Goal: Ask a question: Seek information or help from site administrators or community

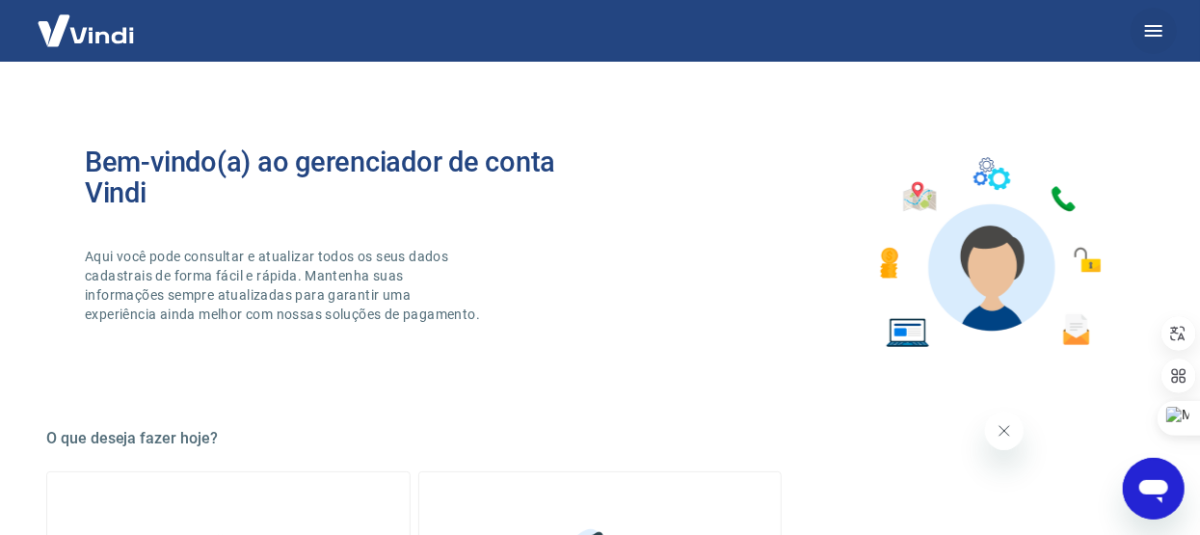
click at [1141, 27] on button "button" at bounding box center [1154, 31] width 46 height 46
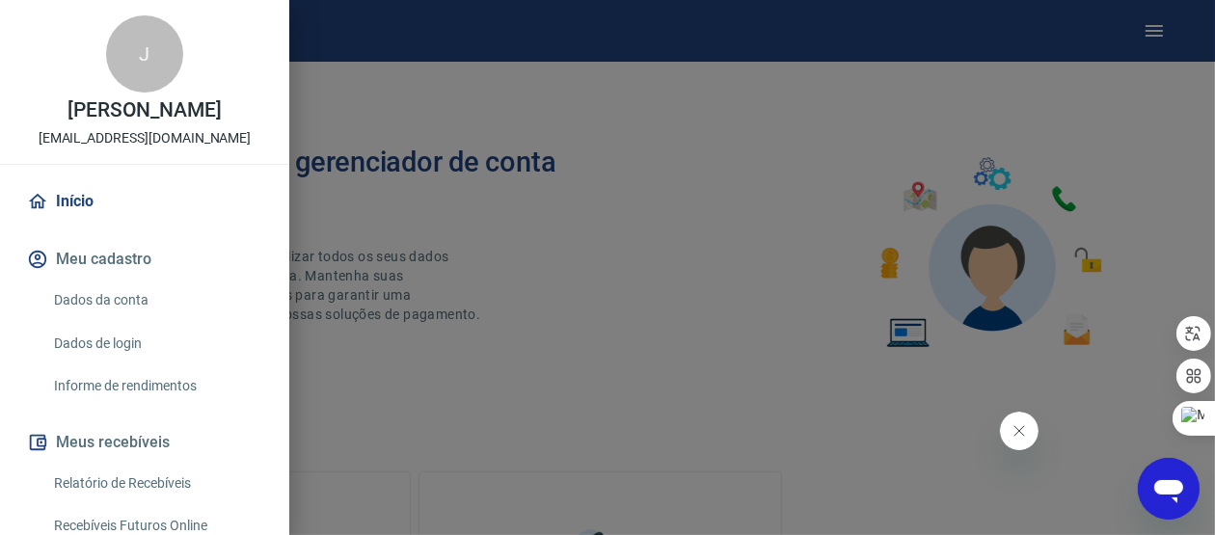
click at [702, 373] on div at bounding box center [607, 267] width 1215 height 535
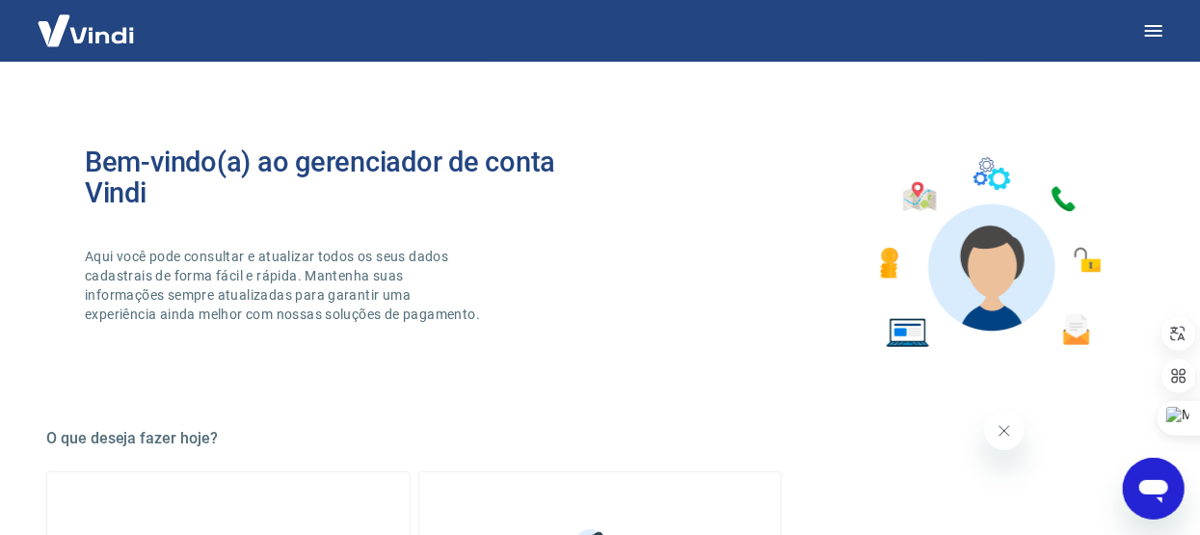
click at [1156, 488] on icon "Abrir janela de mensagens" at bounding box center [1153, 490] width 29 height 23
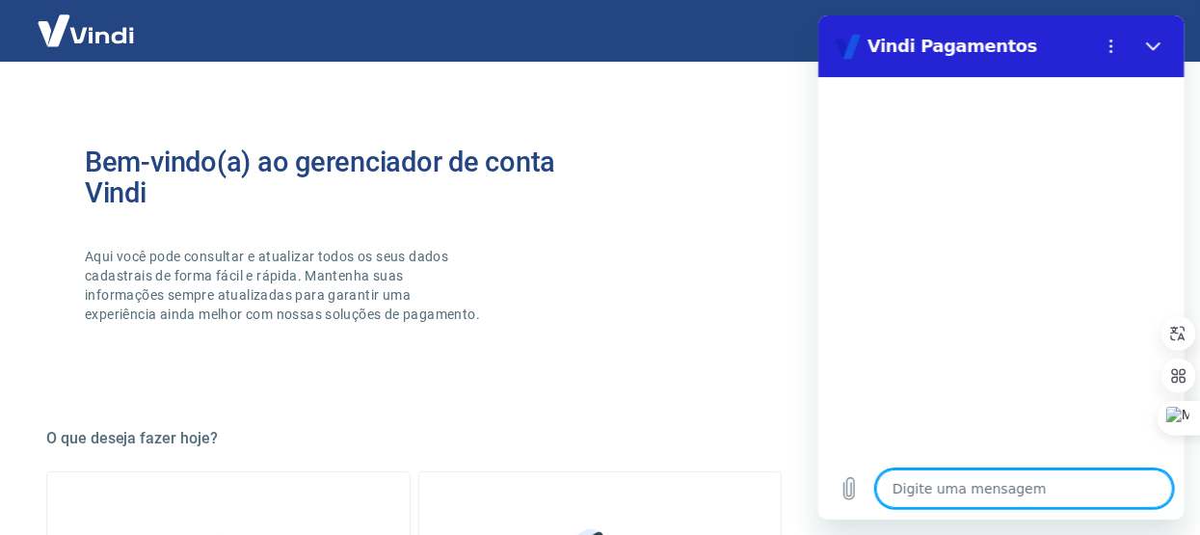
click at [1031, 470] on textarea at bounding box center [1023, 489] width 297 height 39
type textarea "p"
type textarea "x"
type textarea "b"
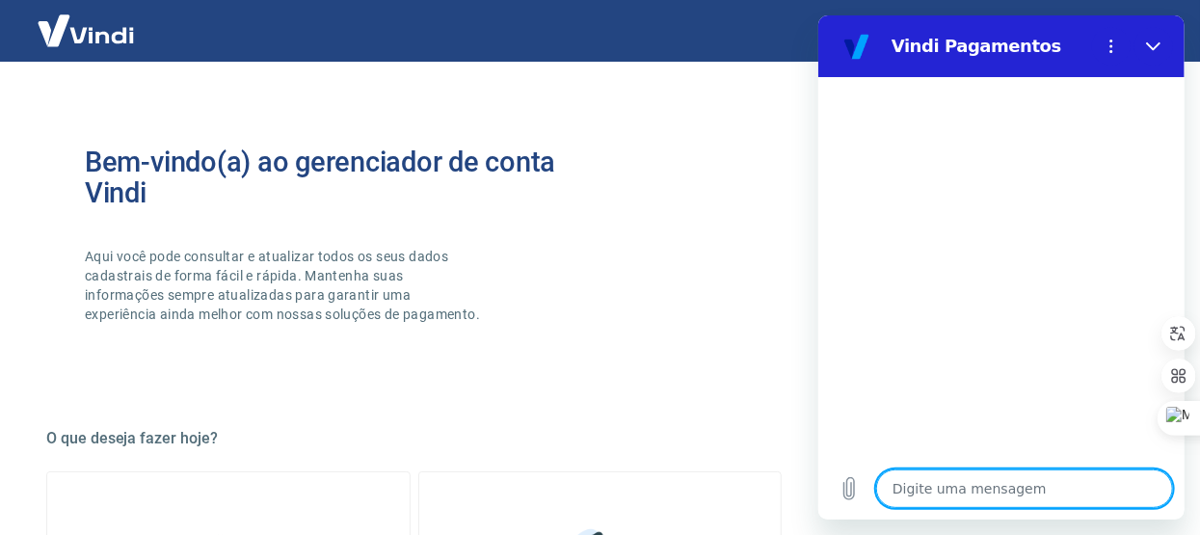
type textarea "x"
type textarea "bo"
type textarea "x"
type textarea "boa"
type textarea "x"
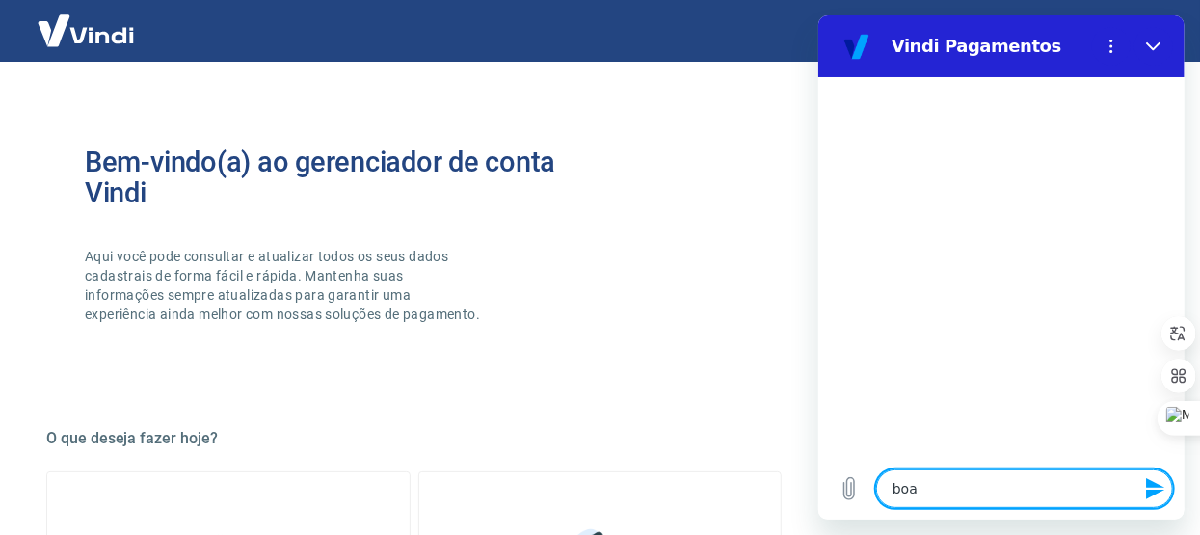
type textarea "boa"
type textarea "x"
type textarea "boa t"
type textarea "x"
type textarea "boa ta"
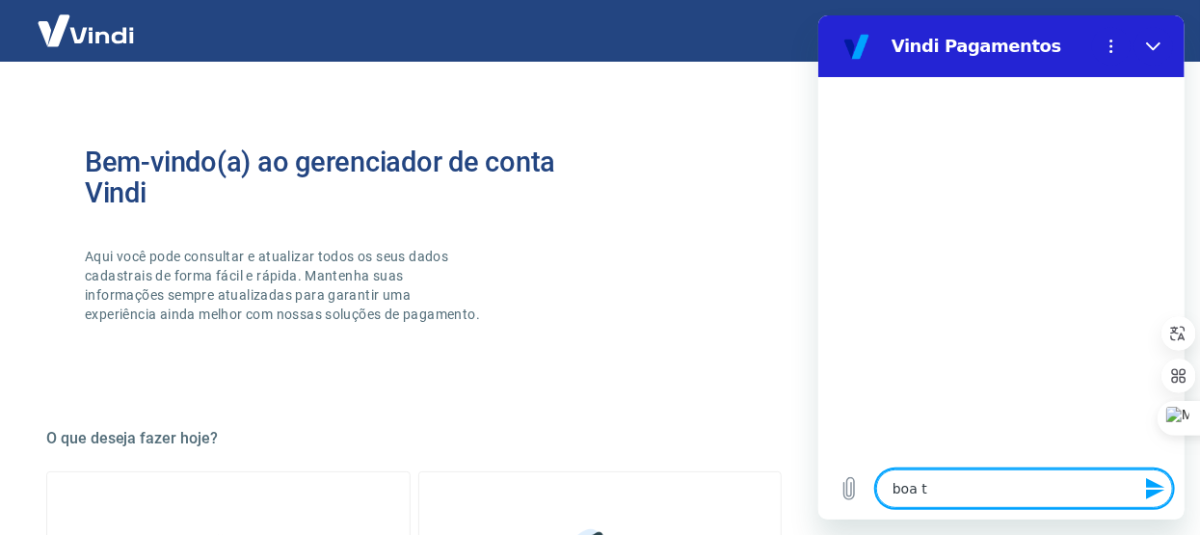
type textarea "x"
type textarea "boa tar"
type textarea "x"
type textarea "boa tard"
type textarea "x"
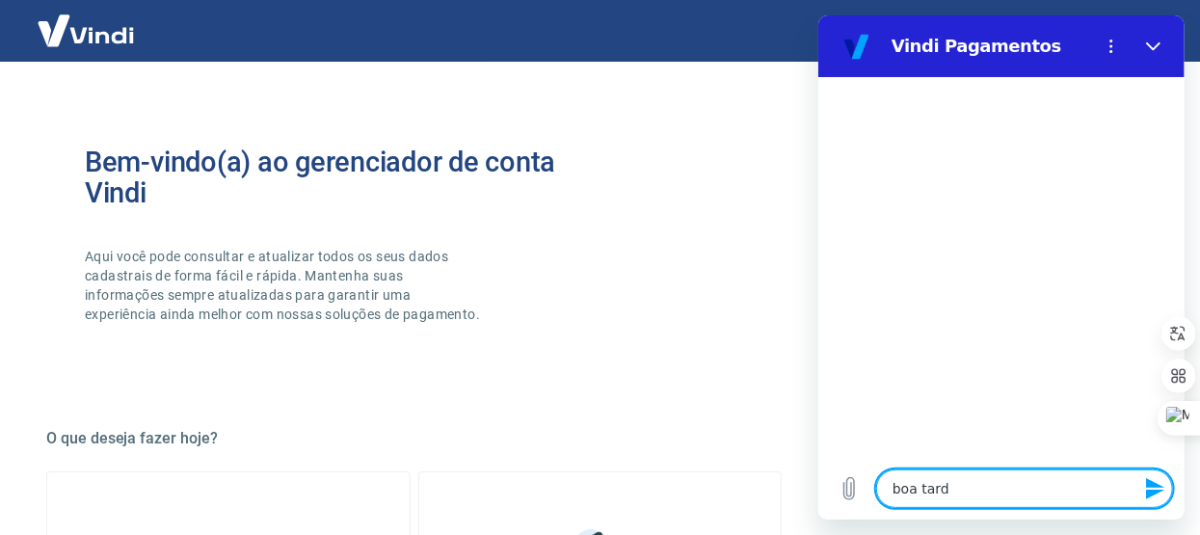
type textarea "boa tarde"
type textarea "x"
type textarea "boa tarde!"
type textarea "x"
type textarea "boa tarde!"
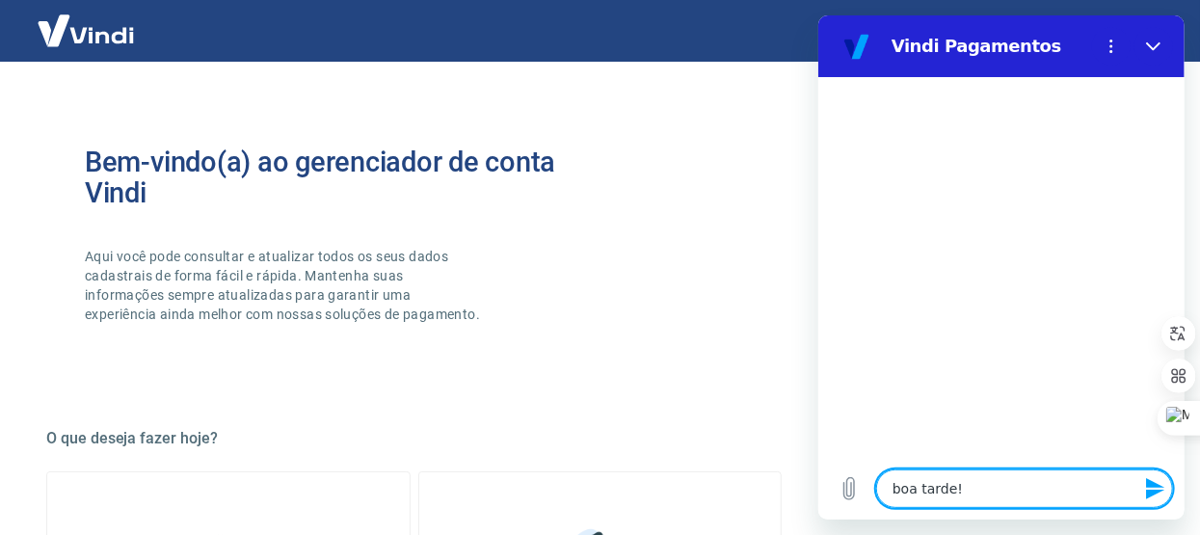
type textarea "x"
type textarea "boa tarde! a"
type textarea "x"
type textarea "boa tarde! a"
type textarea "x"
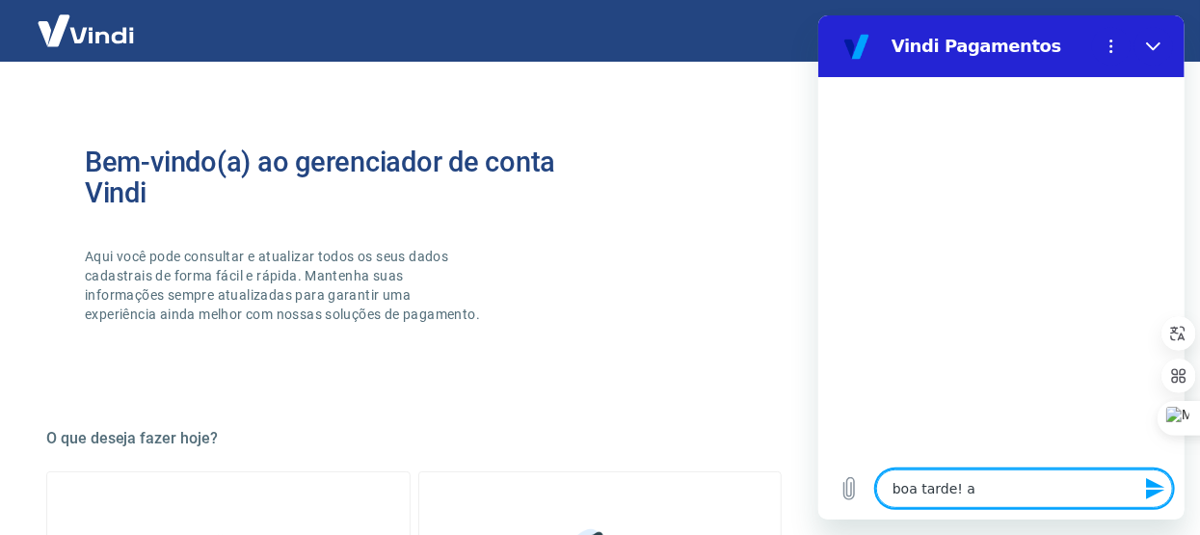
type textarea "boa tarde! a f"
type textarea "x"
type textarea "boa tarde! a fa"
type textarea "x"
type textarea "boa tarde! a fat"
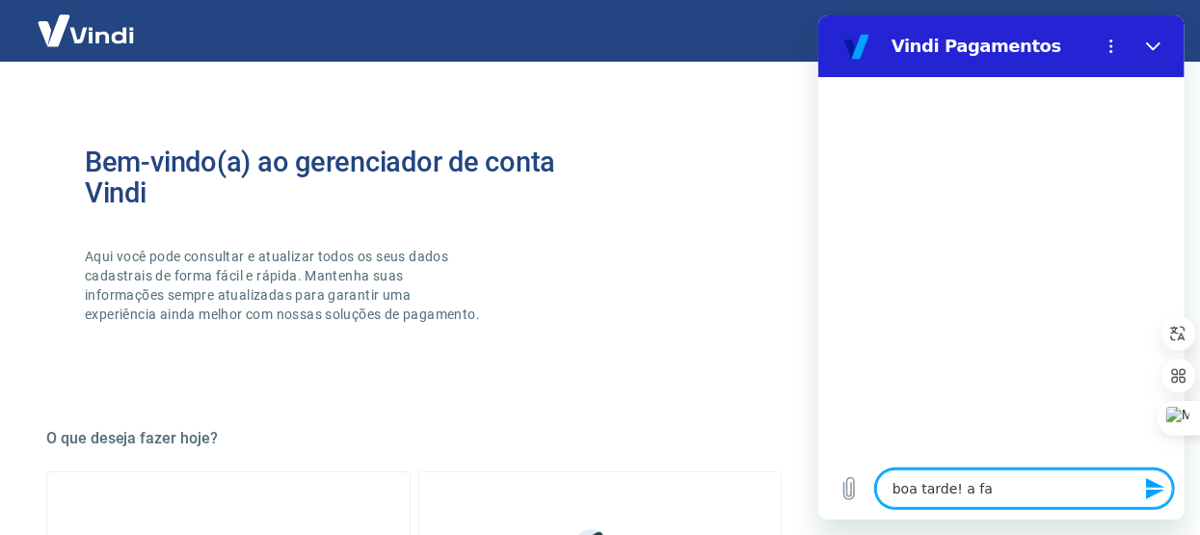
type textarea "x"
type textarea "boa tarde! a fatu"
type textarea "x"
type textarea "boa tarde! a fatur"
type textarea "x"
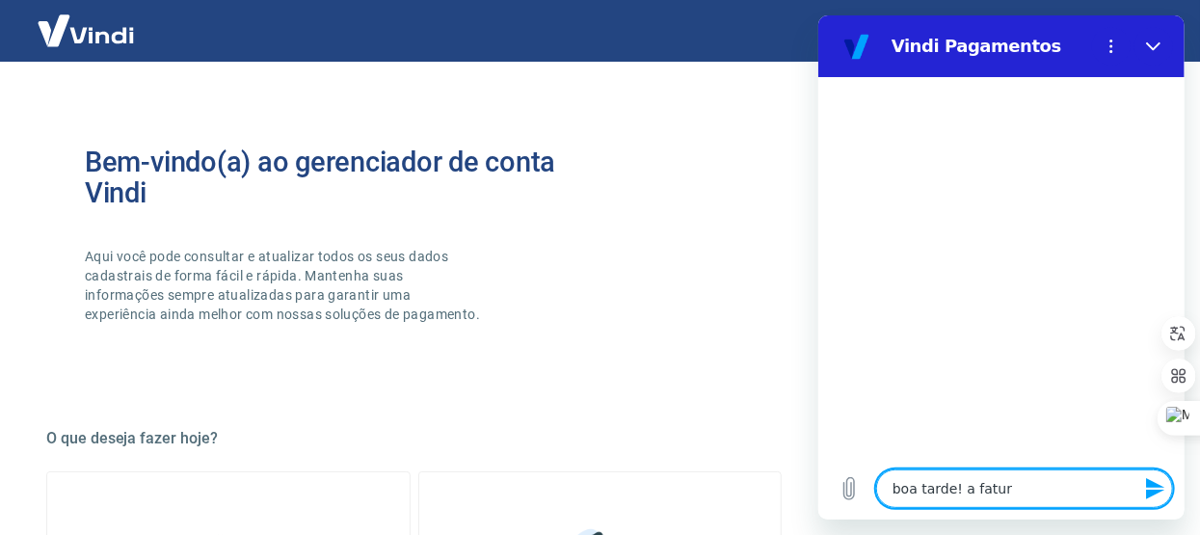
type textarea "boa tarde! a fatura"
type textarea "x"
type textarea "boa tarde! a fatura"
type textarea "x"
type textarea "boa tarde! a fatura a"
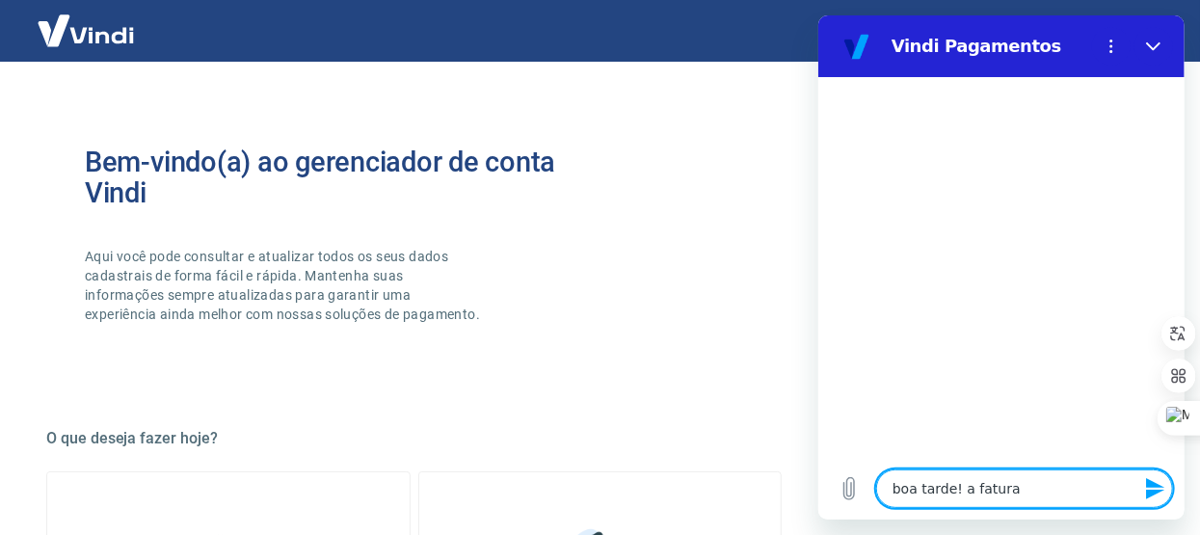
type textarea "x"
type textarea "boa tarde! a fatura au"
type textarea "x"
type textarea "boa tarde! a fatura aum"
type textarea "x"
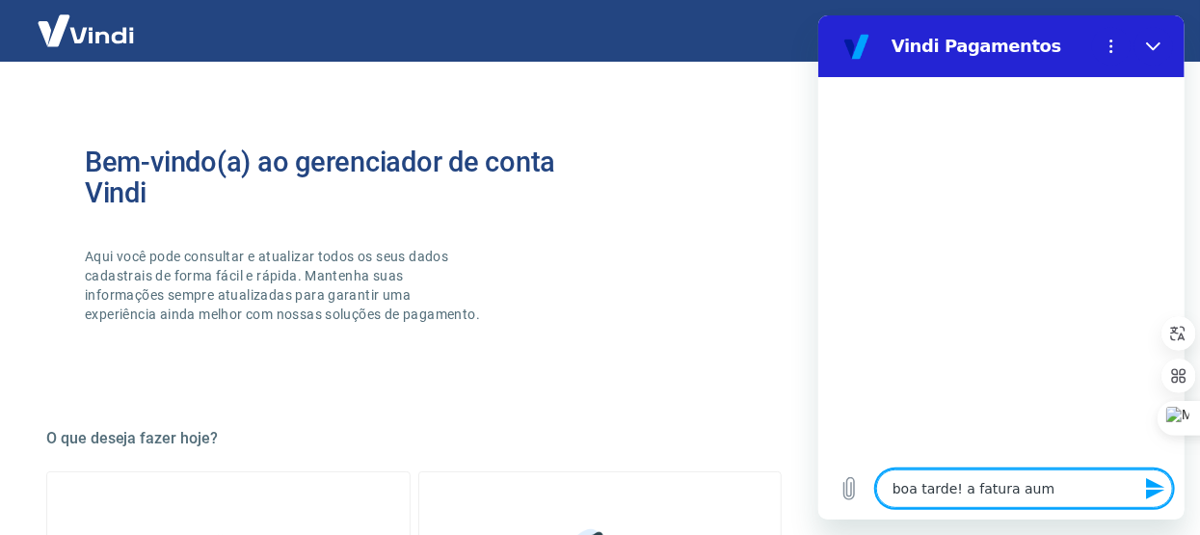
type textarea "boa tarde! a fatura aume"
type textarea "x"
type textarea "boa tarde! a fatura aumen"
type textarea "x"
type textarea "boa tarde! a fatura aument"
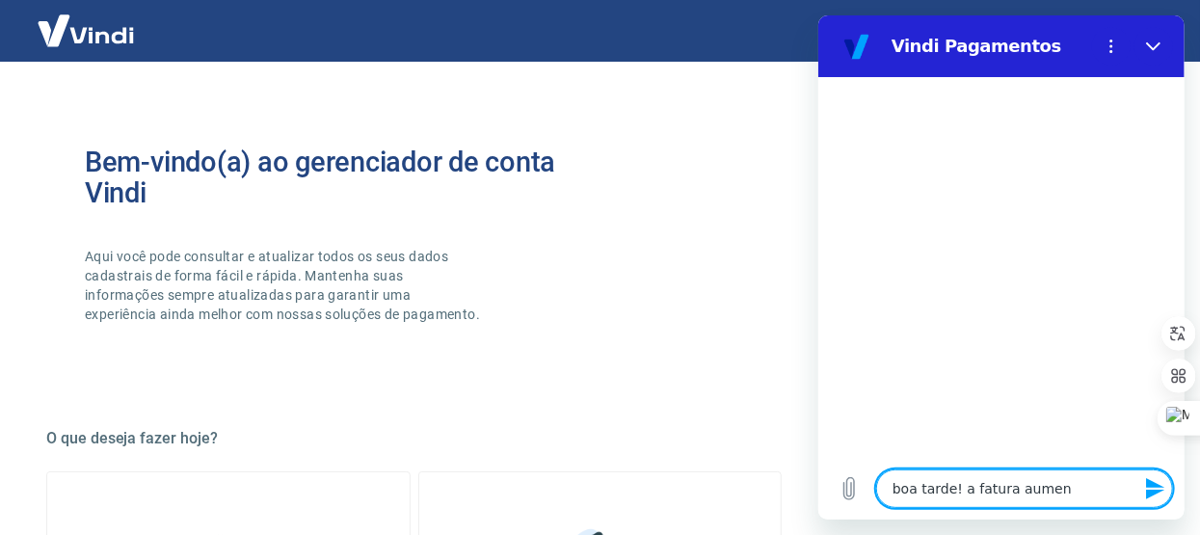
type textarea "x"
type textarea "boa tarde! a fatura aumento"
type textarea "x"
type textarea "boa tarde! a fatura aumentou"
type textarea "x"
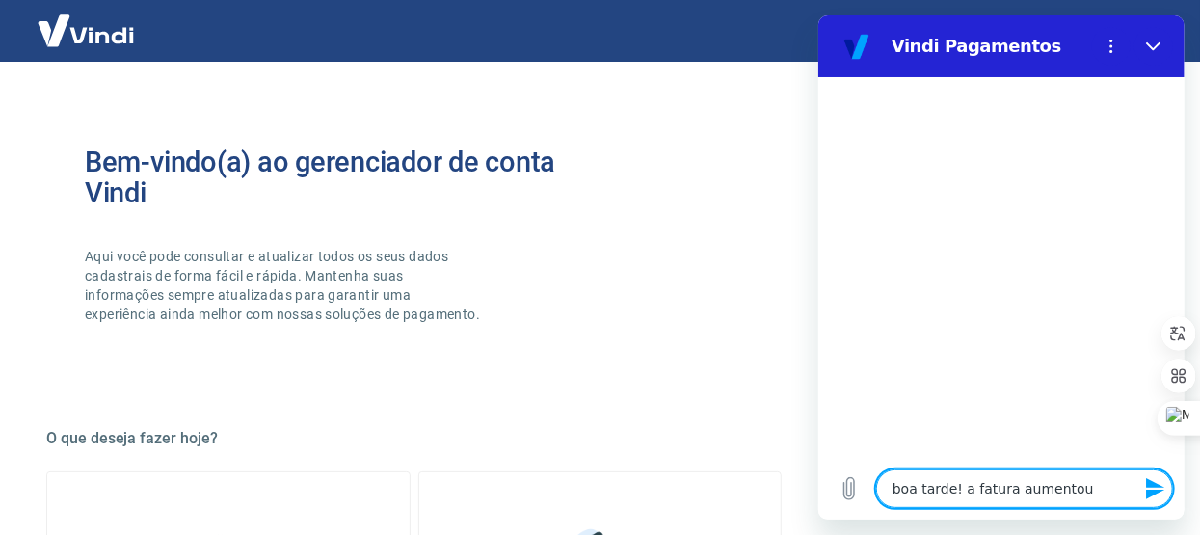
type textarea "boa tarde! a fatura aumentou,"
type textarea "x"
type textarea "boa tarde! a fatura aumentou,"
type textarea "x"
type textarea "boa tarde! a fatura aumentou, g"
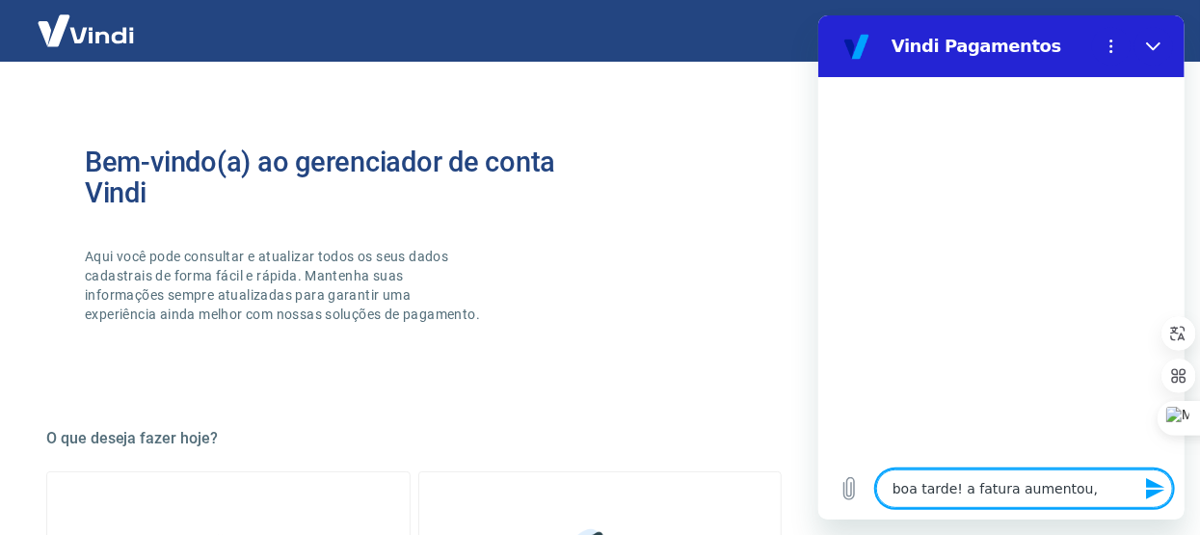
type textarea "x"
type textarea "boa tarde! a fatura aumentou, go"
type textarea "x"
type textarea "boa tarde! a fatura aumentou, gos"
type textarea "x"
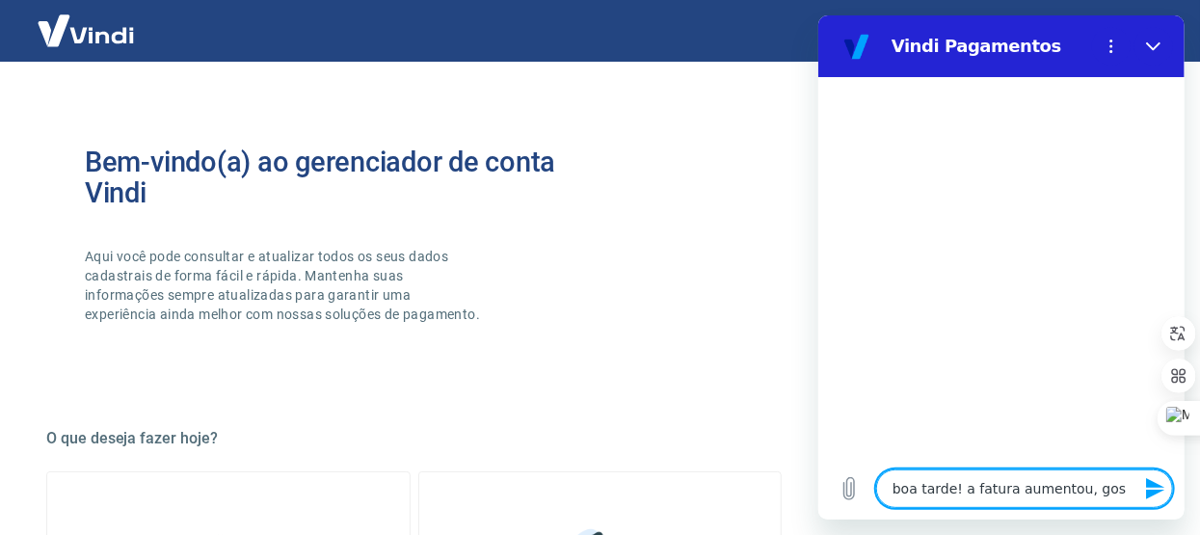
type textarea "boa tarde! a fatura aumentou, gost"
type textarea "x"
type textarea "boa tarde! a fatura aumentou, gosta"
type textarea "x"
type textarea "boa tarde! a fatura aumentou, gostar"
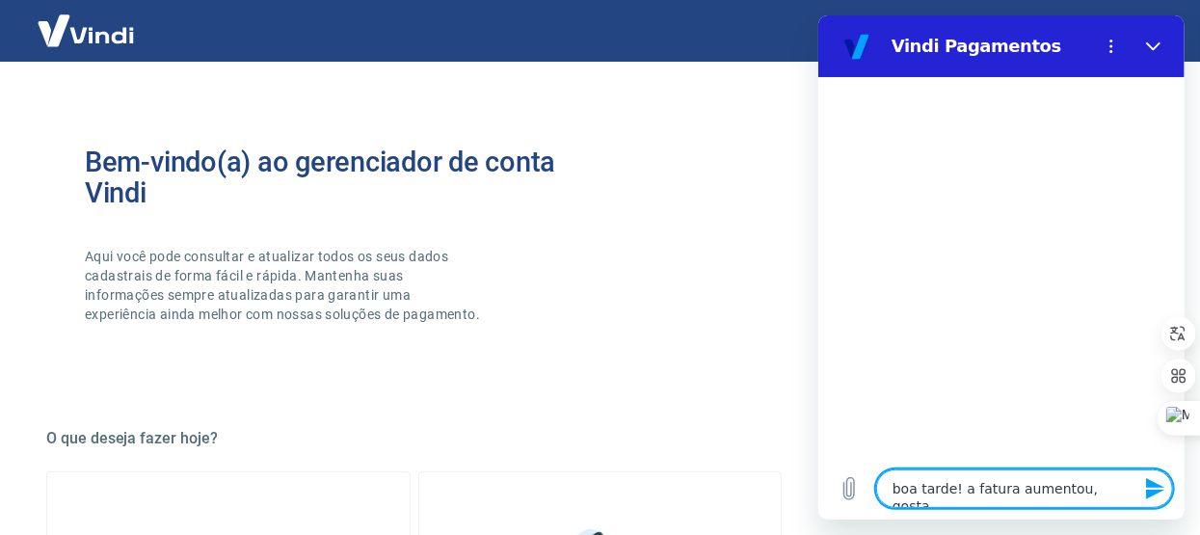
type textarea "x"
type textarea "boa tarde! a fatura aumentou, gostari"
type textarea "x"
type textarea "boa tarde! a fatura aumentou, [GEOGRAPHIC_DATA]"
type textarea "x"
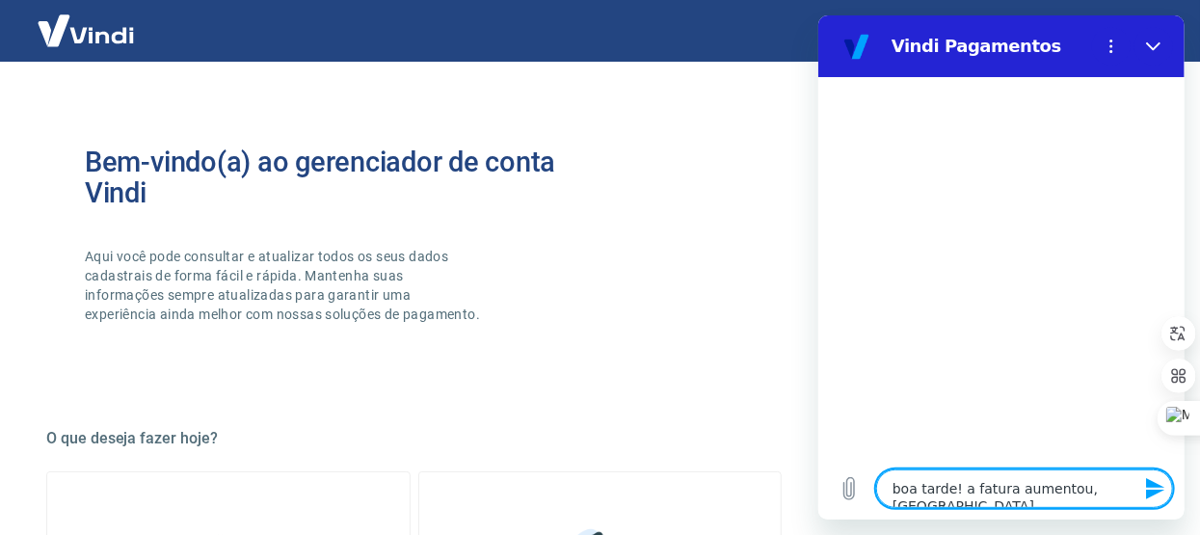
type textarea "boa tarde! a fatura aumentou, [GEOGRAPHIC_DATA]"
type textarea "x"
type textarea "boa tarde! a fatura aumentou, gostaria d"
type textarea "x"
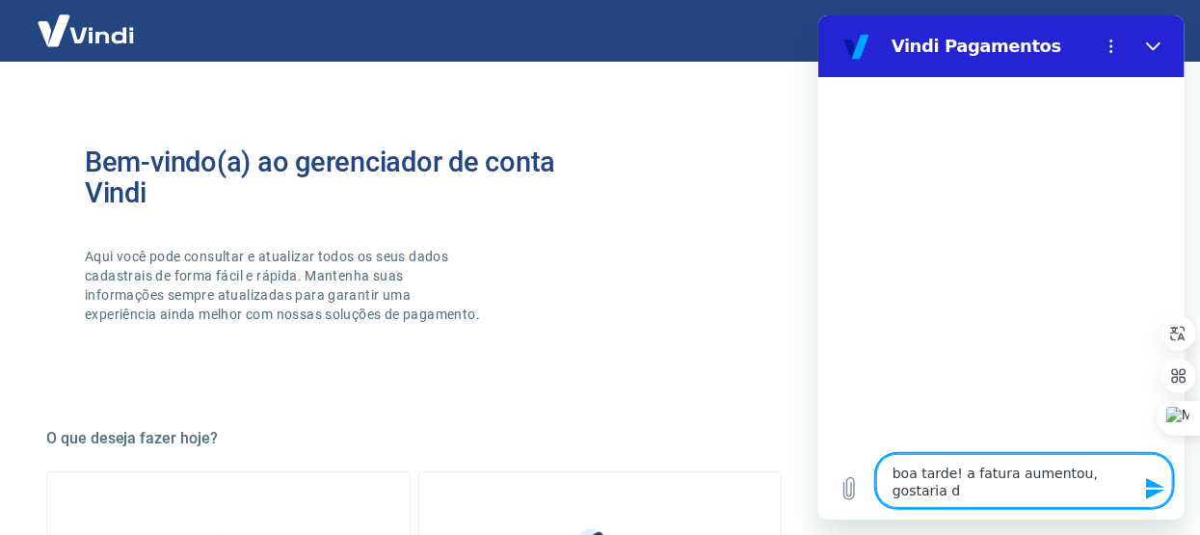
type textarea "boa tarde! a fatura aumentou, gostaria de"
type textarea "x"
type textarea "boa tarde! a fatura aumentou, gostaria de"
type textarea "x"
type textarea "boa tarde! a fatura aumentou, gostaria de s"
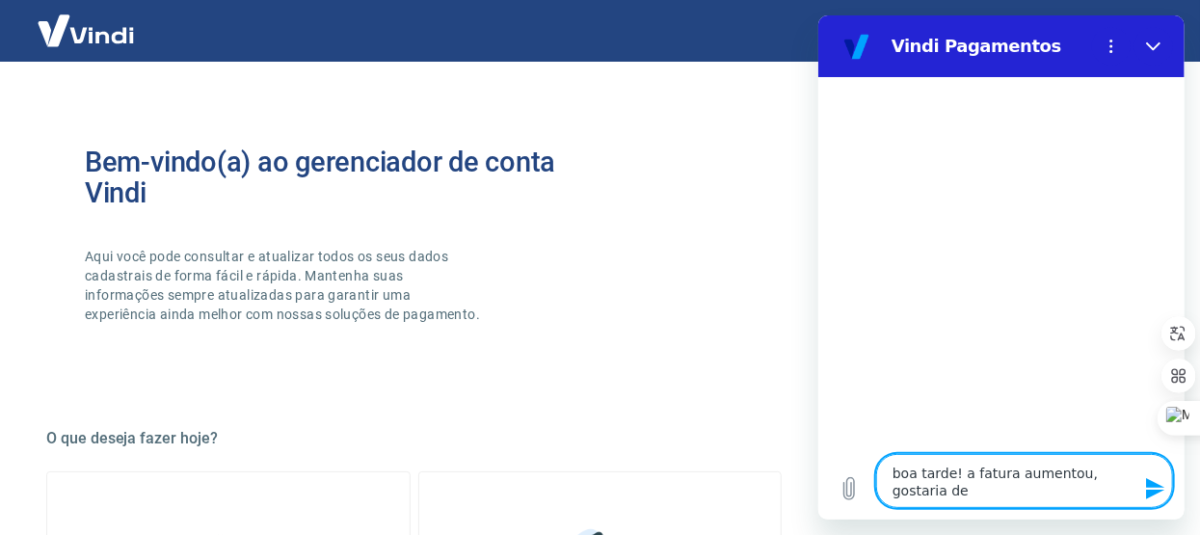
type textarea "x"
type textarea "boa tarde! a fatura aumentou, gostaria de sa"
type textarea "x"
type textarea "boa tarde! a fatura aumentou, gostaria de sab"
type textarea "x"
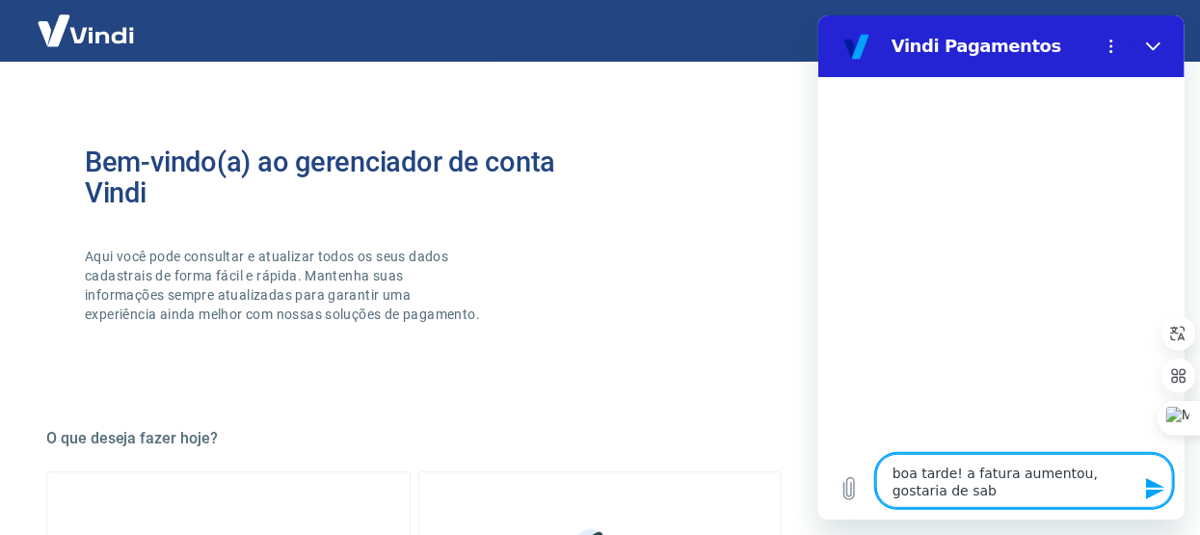
type textarea "boa tarde! a fatura aumentou, gostaria de sabe"
type textarea "x"
type textarea "boa tarde! a fatura aumentou, gostaria de saber"
type textarea "x"
type textarea "boa tarde! a fatura aumentou, gostaria de saber"
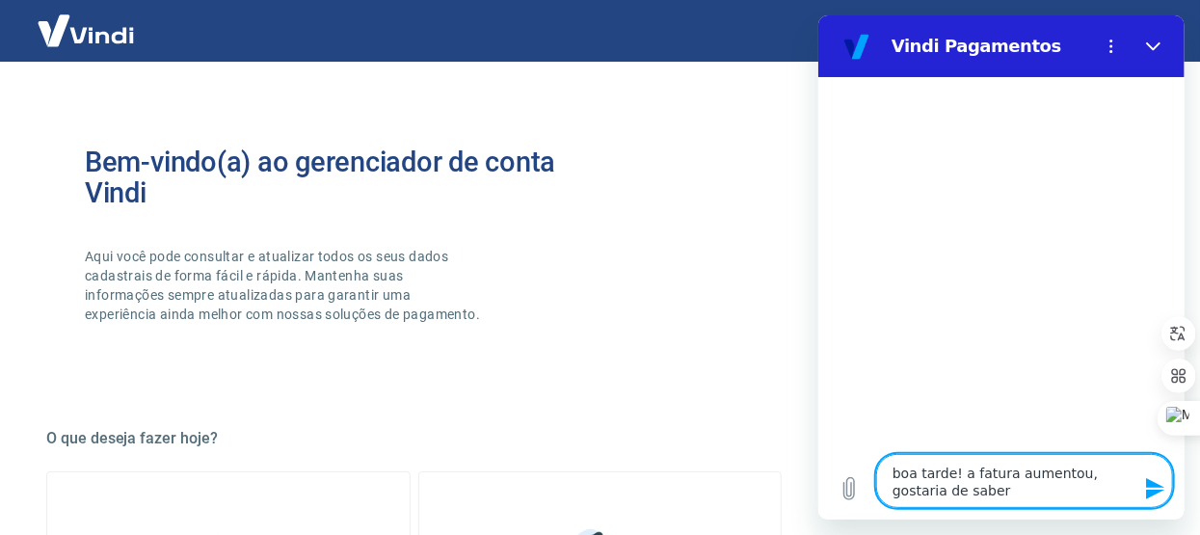
type textarea "x"
type textarea "boa tarde! a fatura aumentou, gostaria de saber o"
type textarea "x"
type textarea "boa tarde! a fatura aumentou, gostaria de saber o"
type textarea "x"
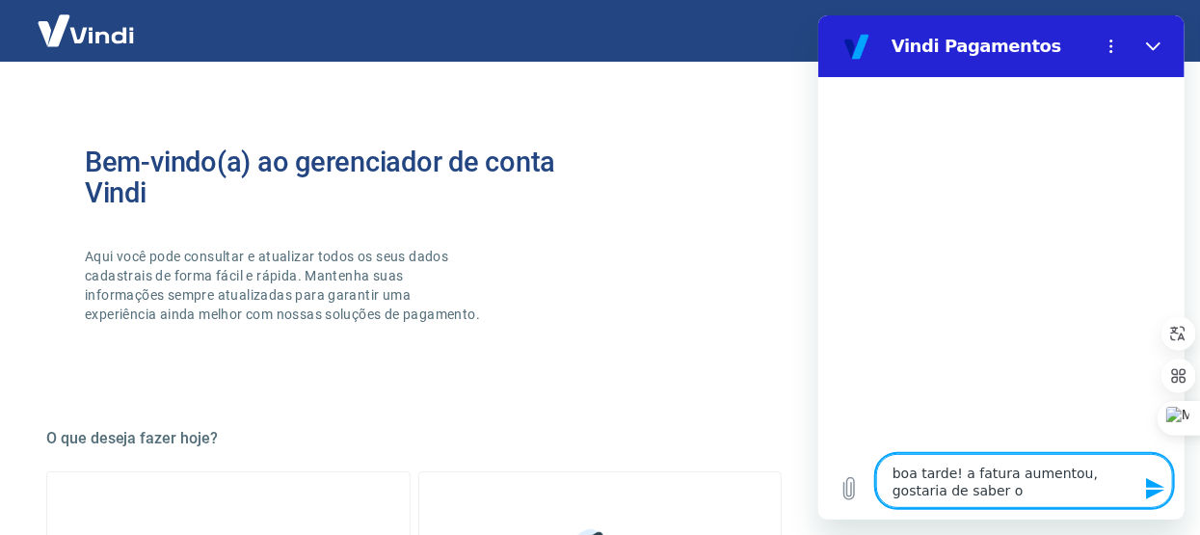
type textarea "boa tarde! a fatura aumentou, gostaria de saber o p"
type textarea "x"
type textarea "boa tarde! a fatura aumentou, gostaria de saber o po"
type textarea "x"
type textarea "boa tarde! a fatura aumentou, gostaria de saber o por"
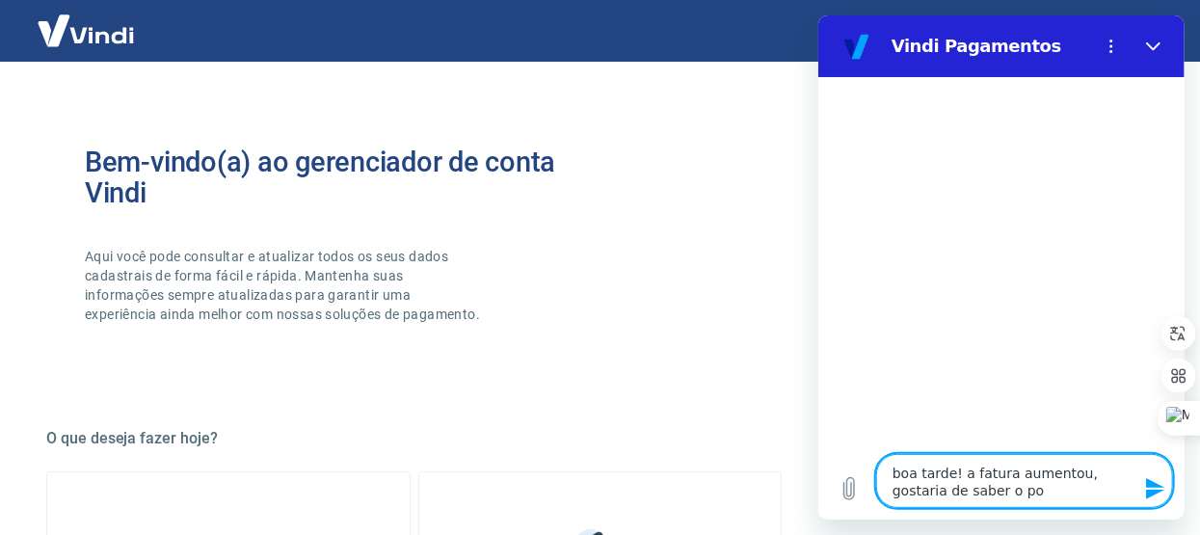
type textarea "x"
type textarea "boa tarde! a fatura aumentou, gostaria de saber o porq"
type textarea "x"
type textarea "boa tarde! a fatura aumentou, gostaria de saber o porqu"
type textarea "x"
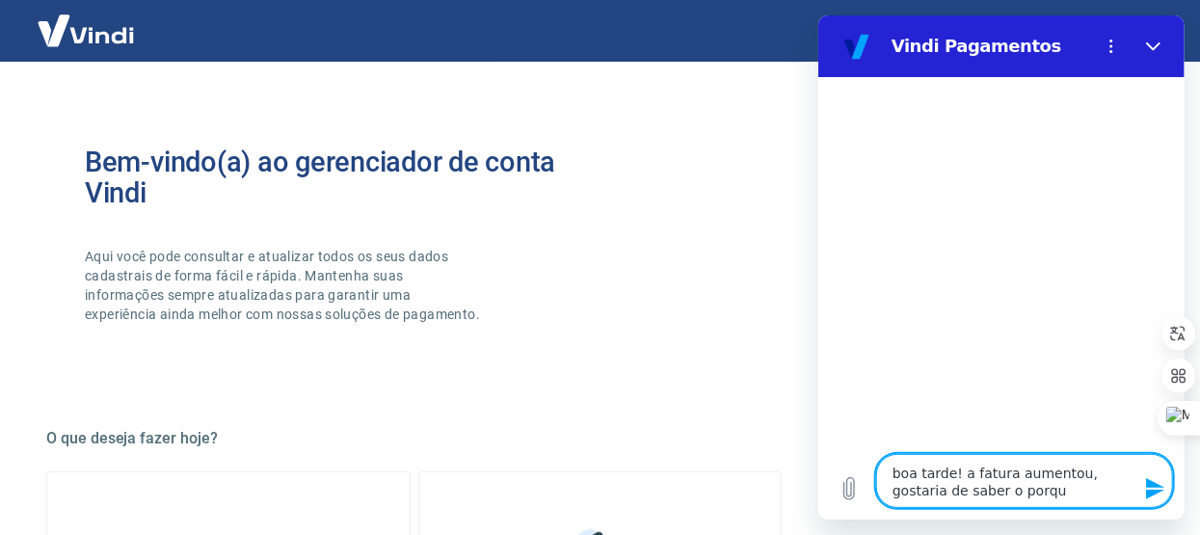
type textarea "boa tarde! a fatura aumentou, gostaria de saber o porque"
type textarea "x"
type textarea "boa tarde! a fatura aumentou, gostaria de saber o porque"
type textarea "x"
type textarea "boa tarde! a fatura aumentou, gostaria de saber o porque d"
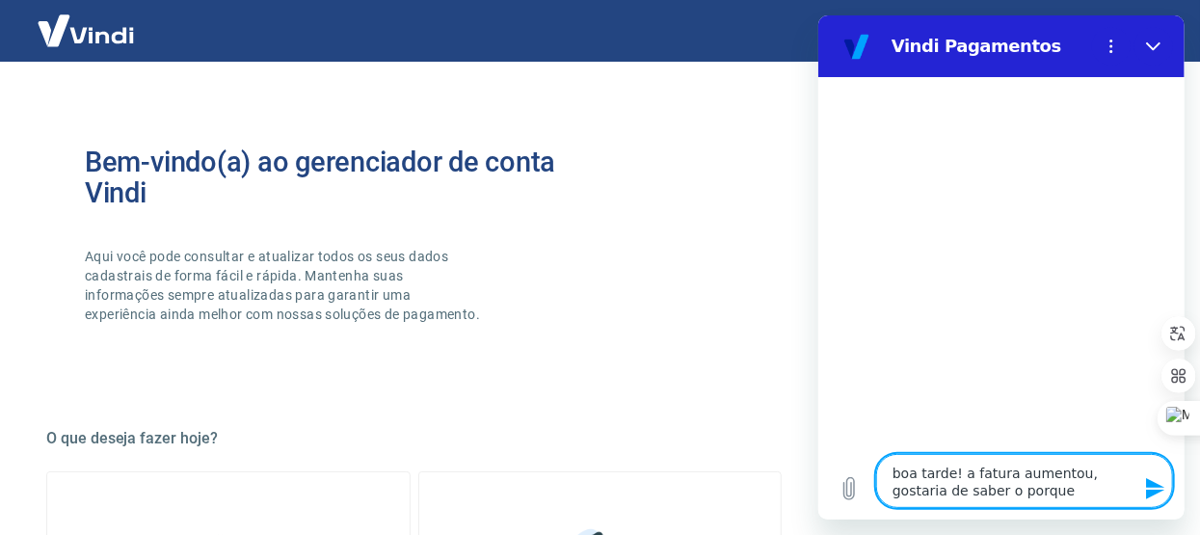
type textarea "x"
type textarea "boa tarde! a fatura aumentou, gostaria de saber o porque di"
type textarea "x"
type textarea "boa tarde! a fatura aumentou, gostaria de saber o porque dis"
type textarea "x"
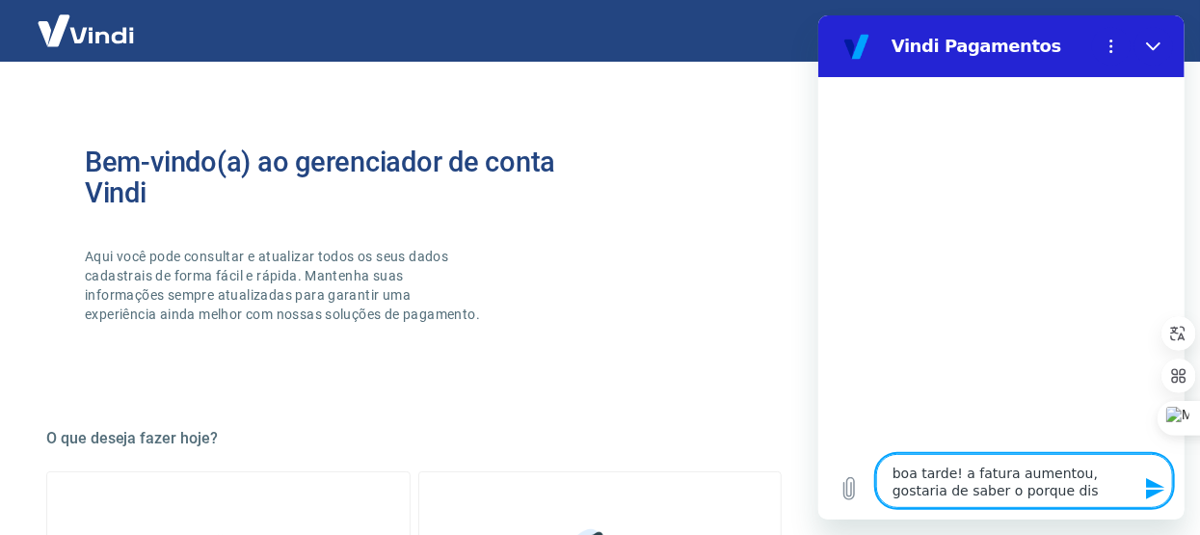
type textarea "boa tarde! a fatura aumentou, gostaria de saber o porque diss"
type textarea "x"
type textarea "boa tarde! a fatura aumentou, gostaria de saber o porque disso"
type textarea "x"
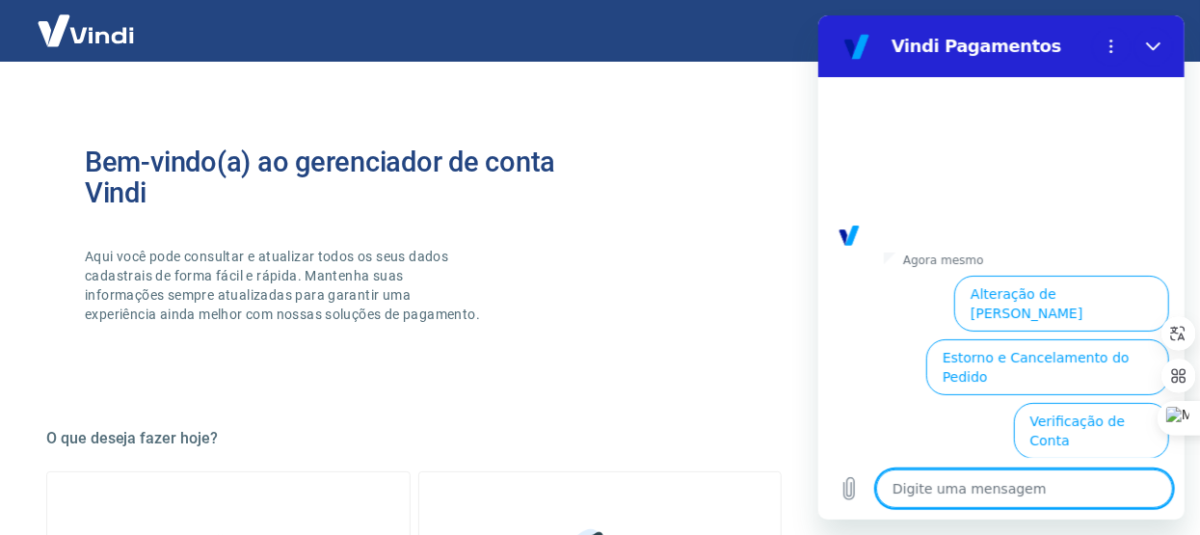
scroll to position [218, 0]
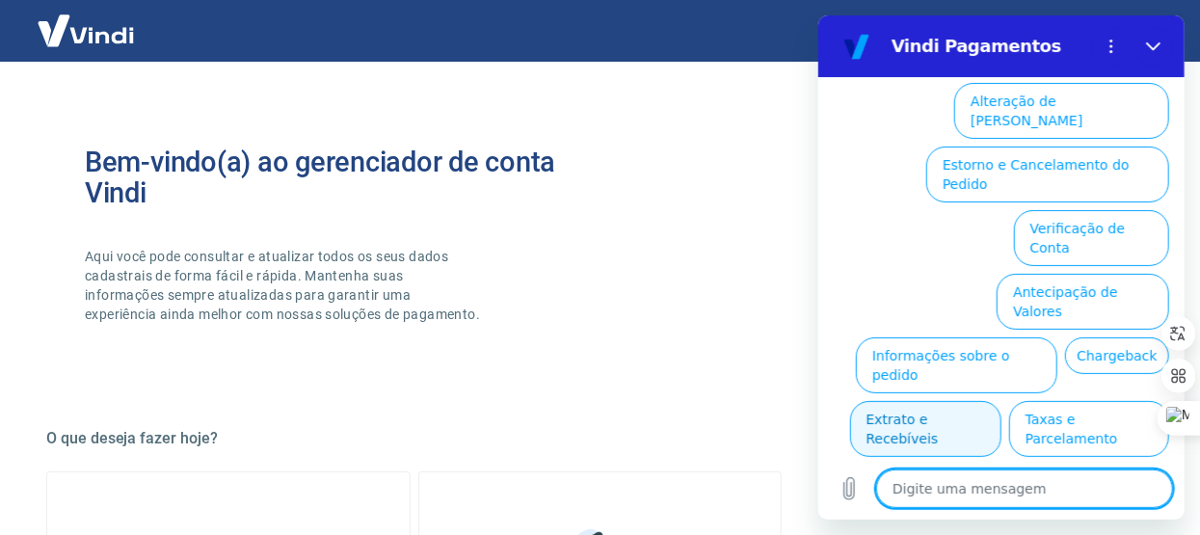
click at [1001, 401] on button "Extrato e Recebíveis" at bounding box center [924, 429] width 151 height 56
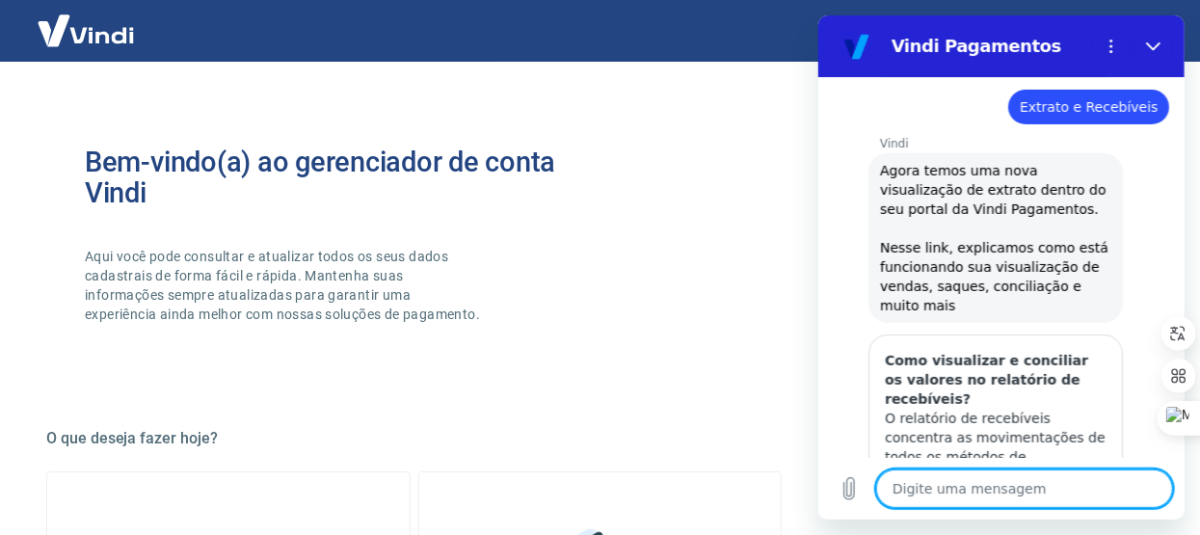
scroll to position [390, 0]
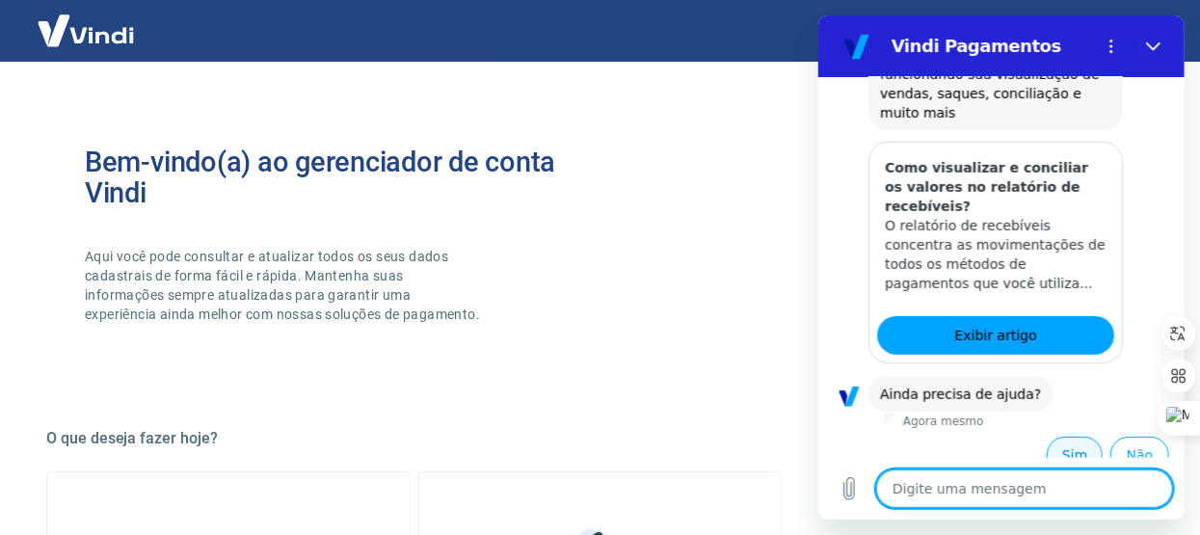
click at [1065, 437] on button "Sim" at bounding box center [1074, 455] width 56 height 37
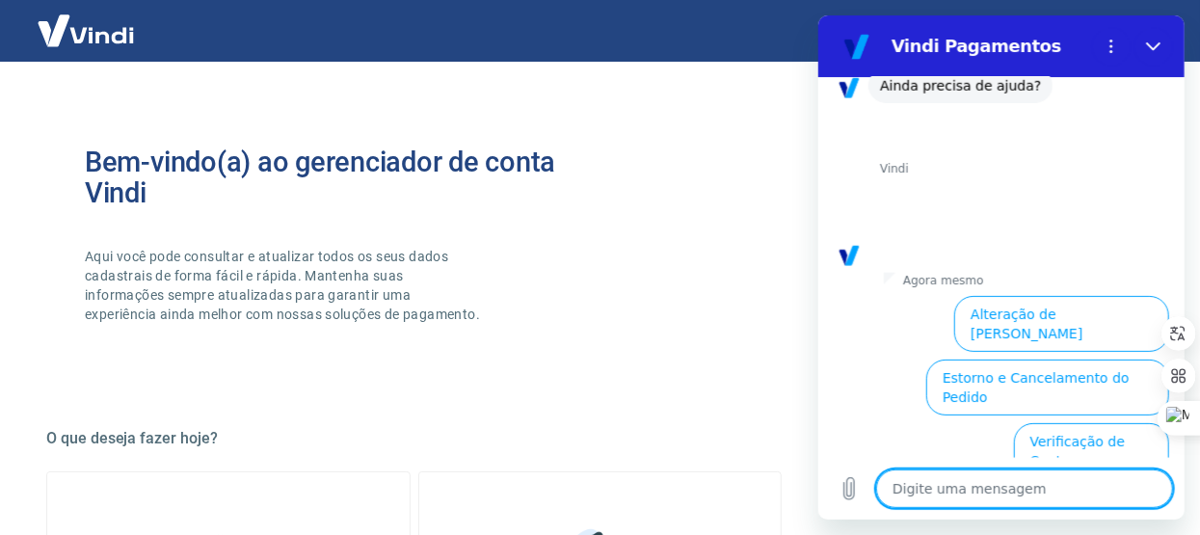
scroll to position [892, 0]
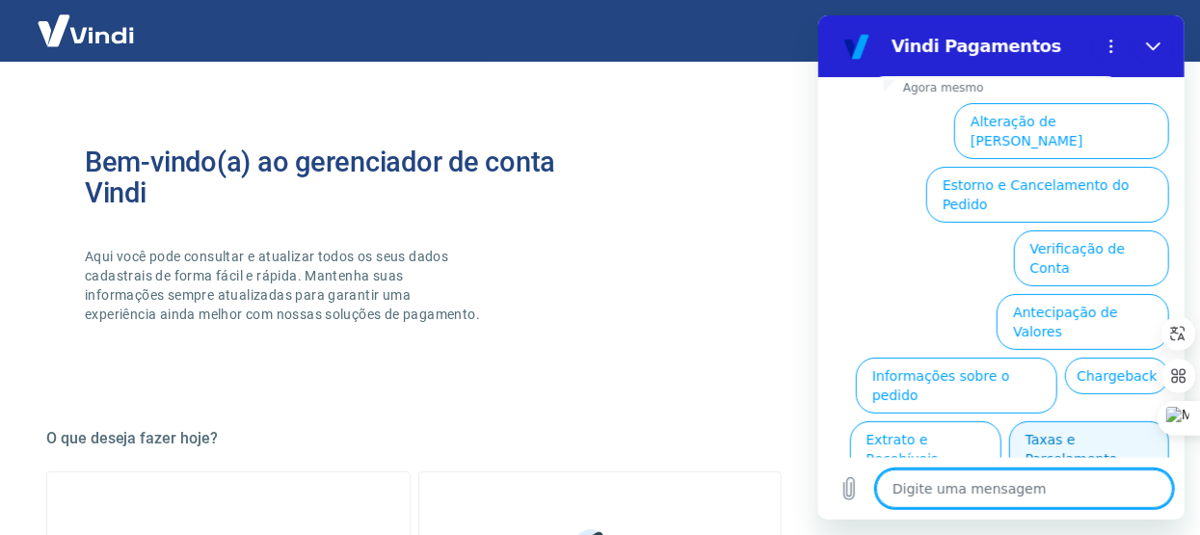
click at [1049, 421] on button "Taxas e Parcelamento" at bounding box center [1088, 449] width 160 height 56
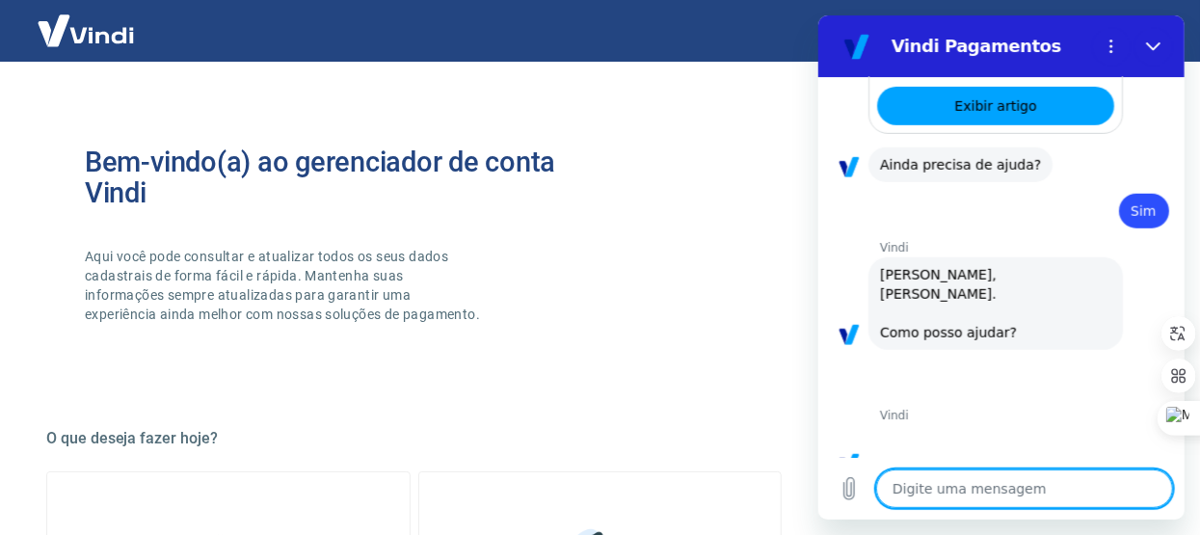
scroll to position [883, 0]
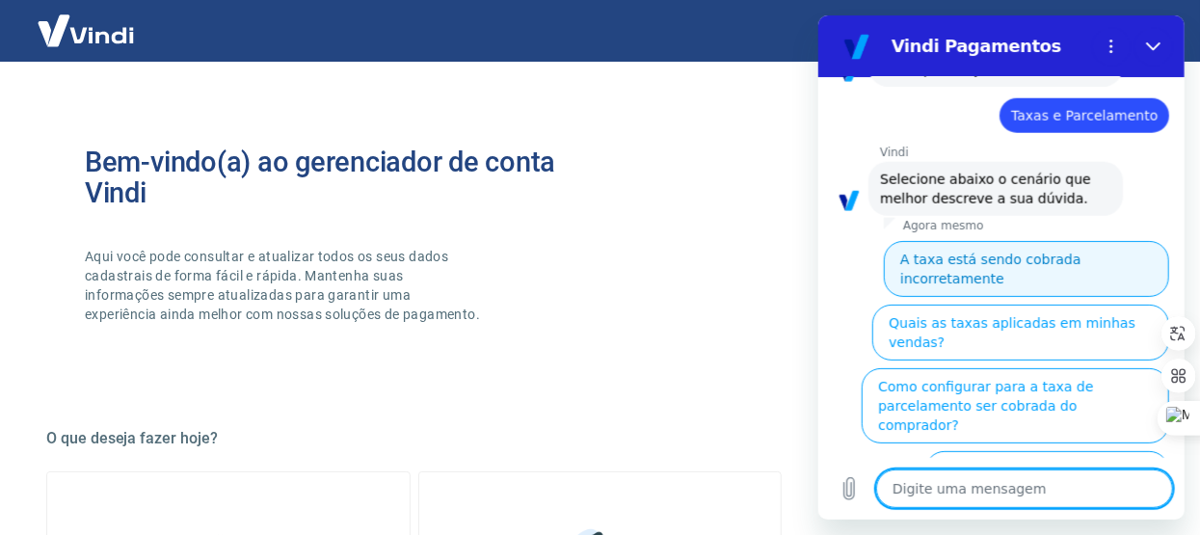
click at [994, 241] on button "A taxa está sendo cobrada incorretamente" at bounding box center [1025, 269] width 285 height 56
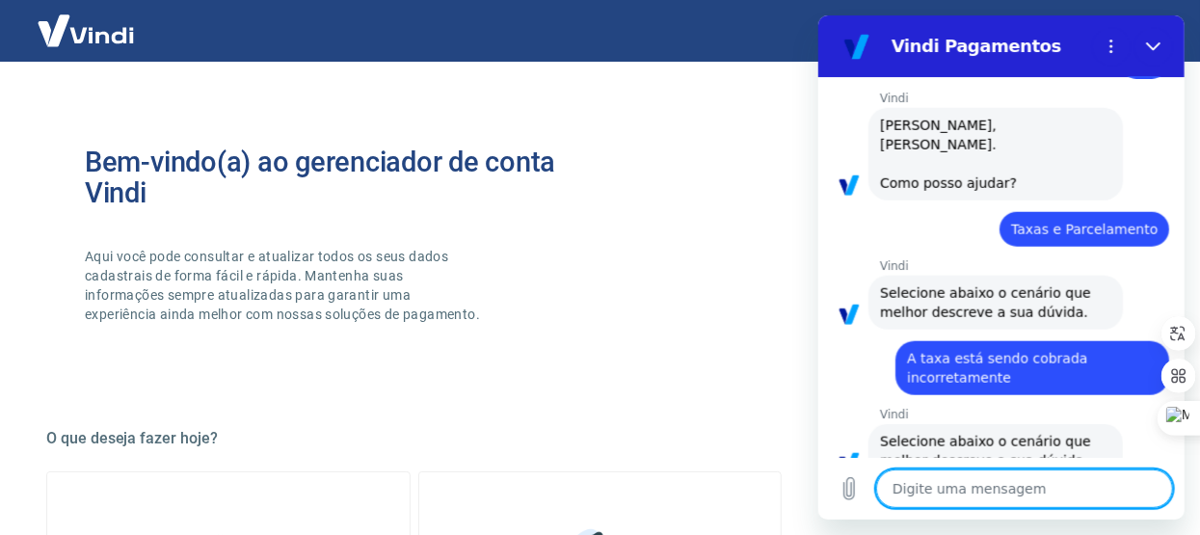
scroll to position [861, 0]
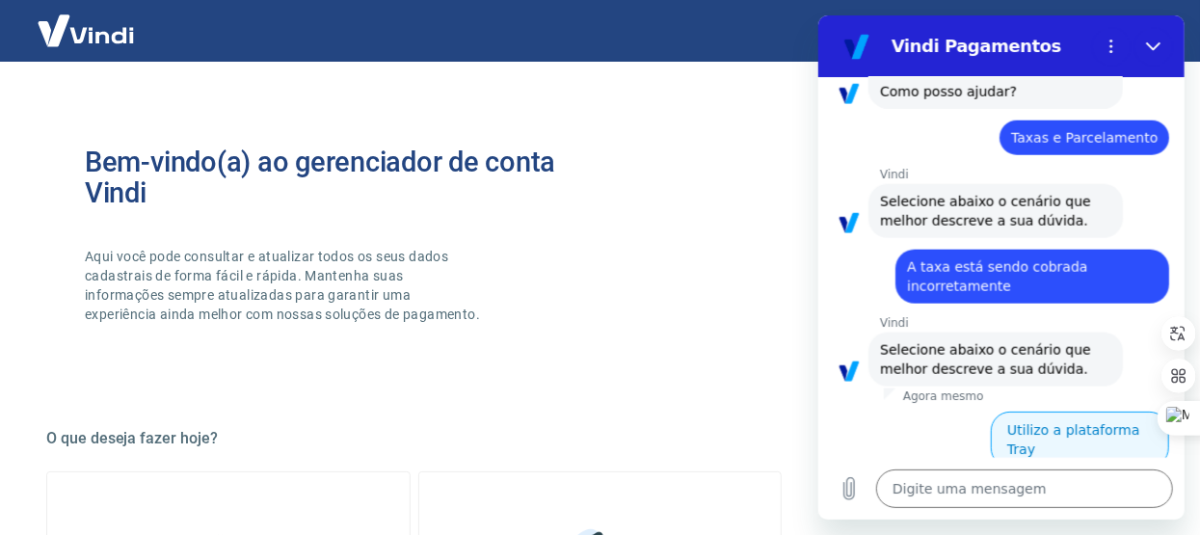
click at [1109, 412] on button "Utilizo a plataforma Tray" at bounding box center [1079, 440] width 178 height 56
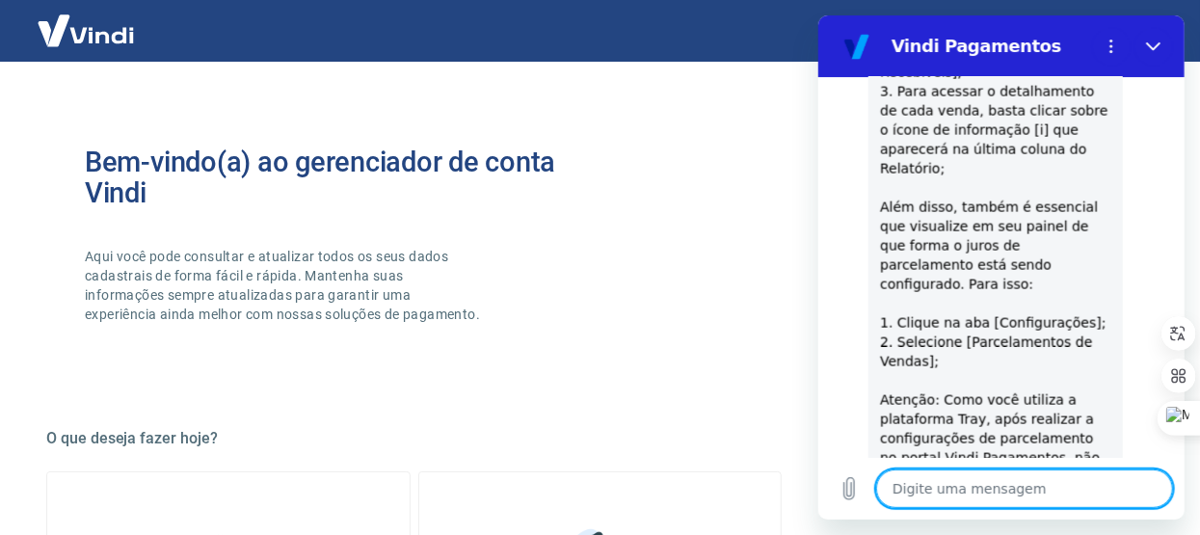
scroll to position [2001, 0]
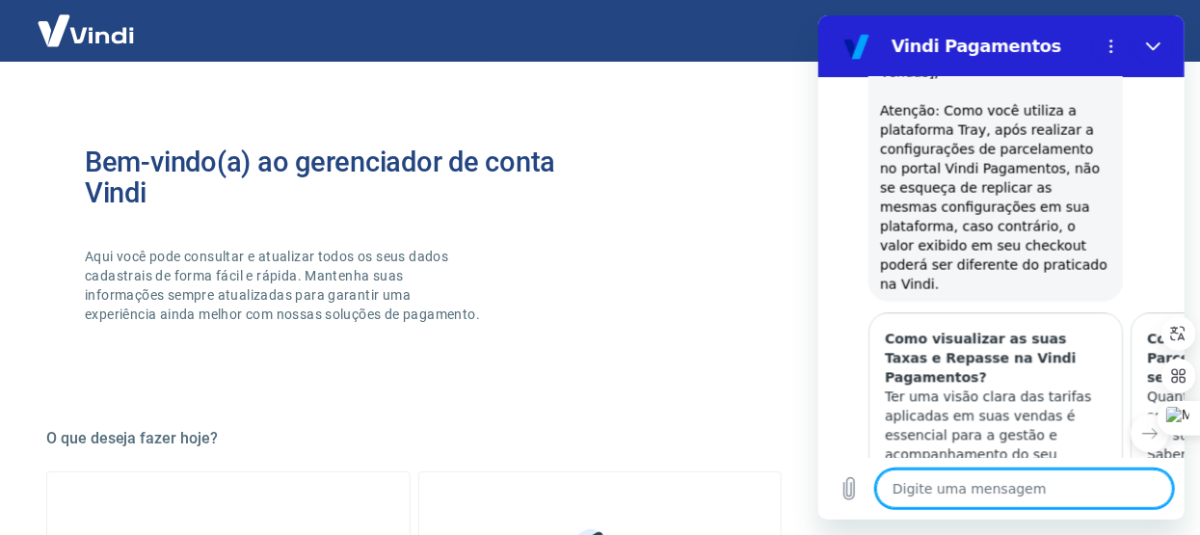
type textarea "x"
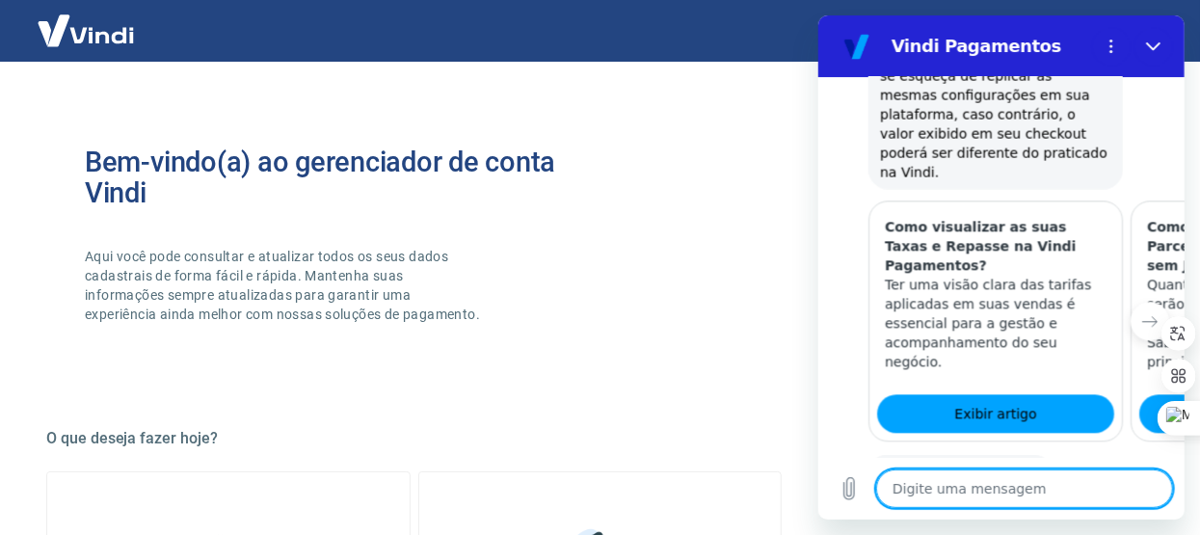
scroll to position [1824, 0]
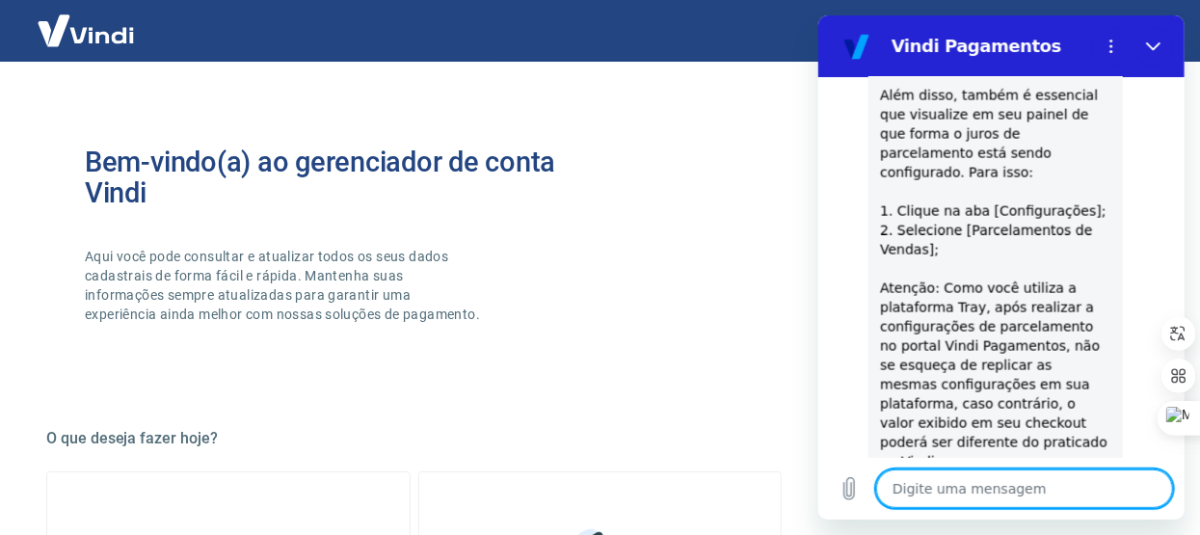
click at [980, 482] on textarea at bounding box center [1023, 489] width 297 height 39
type textarea "q"
type textarea "x"
type textarea "qu"
type textarea "x"
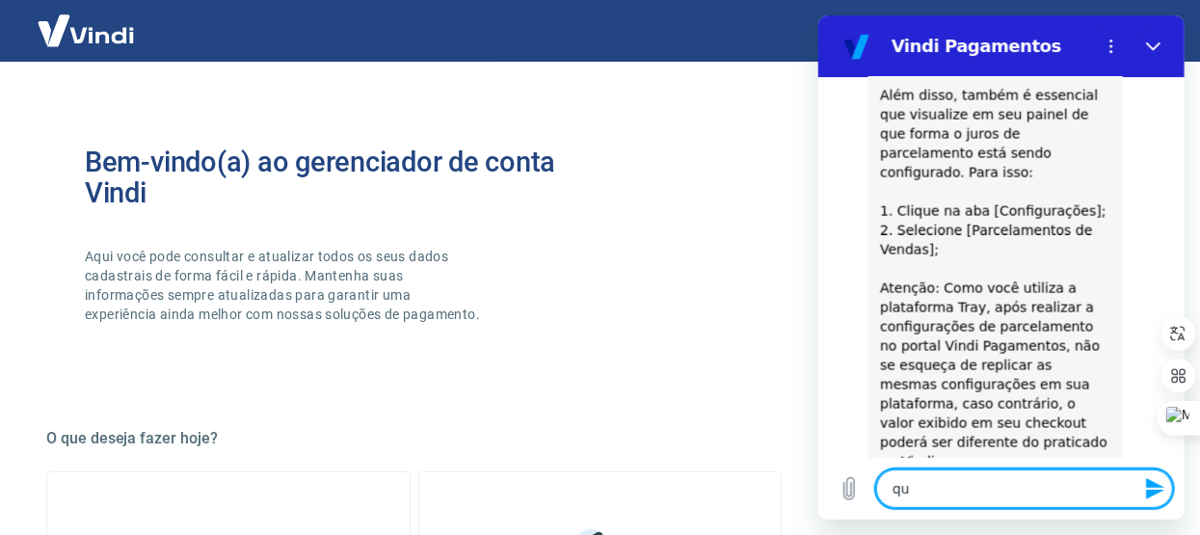
type textarea "que"
type textarea "x"
type textarea "quer"
type textarea "x"
type textarea "quero"
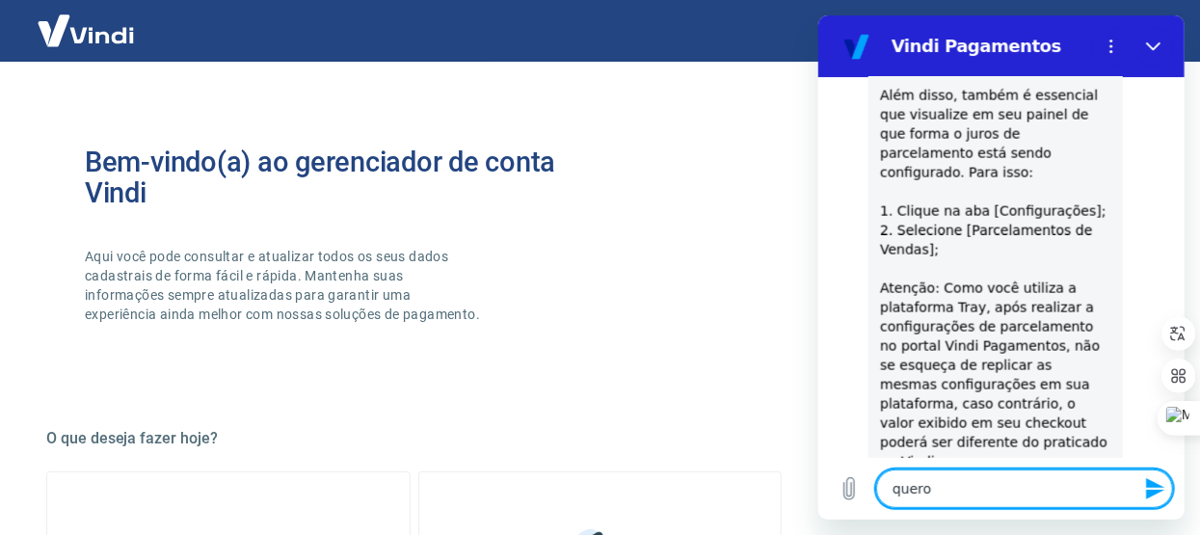
type textarea "x"
type textarea "quero"
type textarea "x"
type textarea "quero s"
type textarea "x"
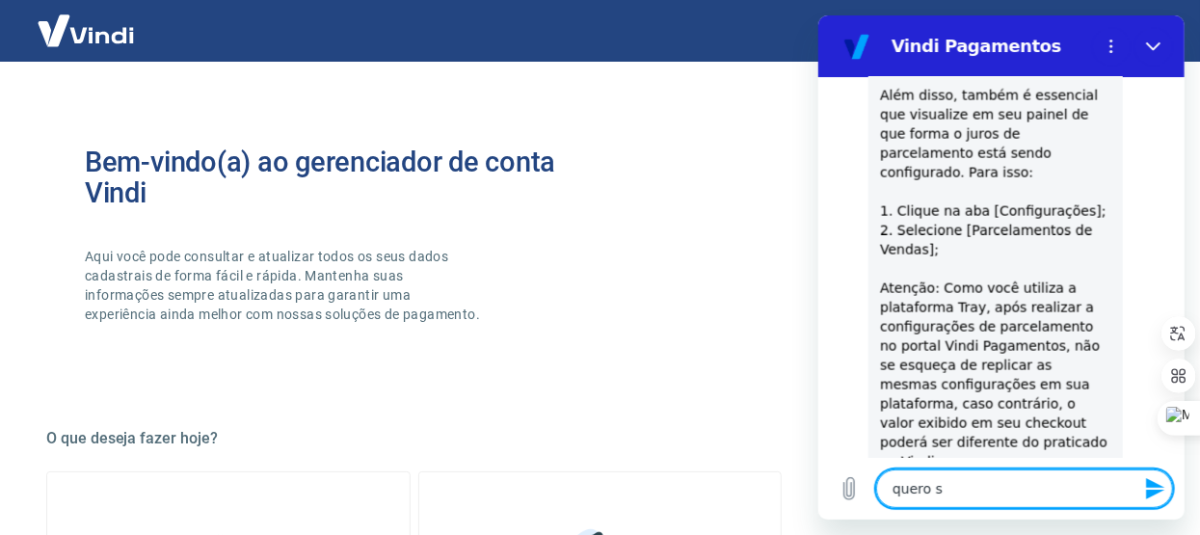
type textarea "quero sa"
type textarea "x"
type textarea "quero sab"
type textarea "x"
type textarea "quero sabe"
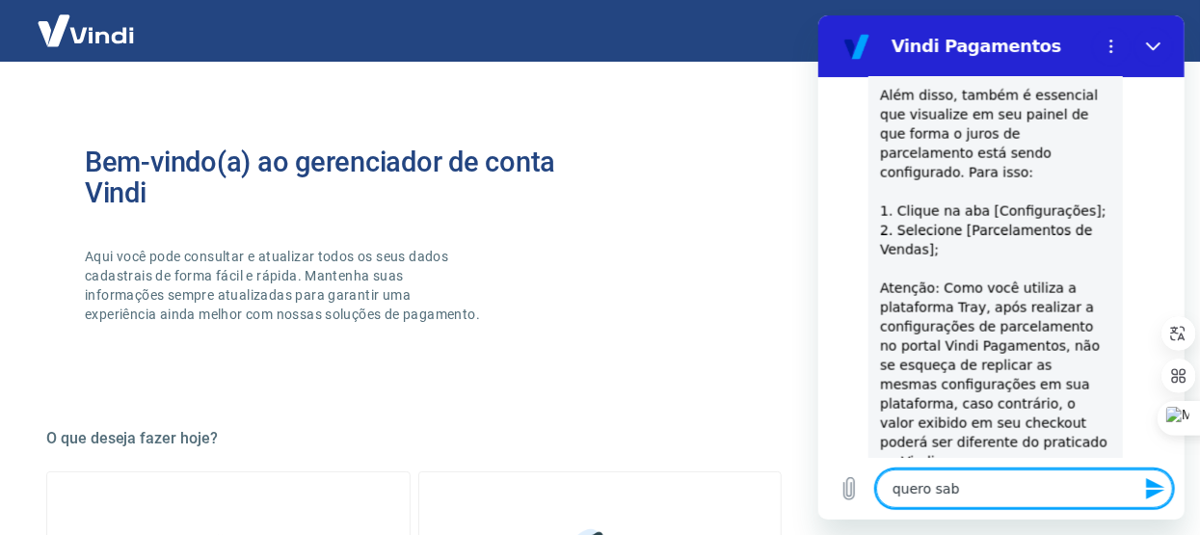
type textarea "x"
type textarea "quero saber"
type textarea "x"
type textarea "quero saber"
type textarea "x"
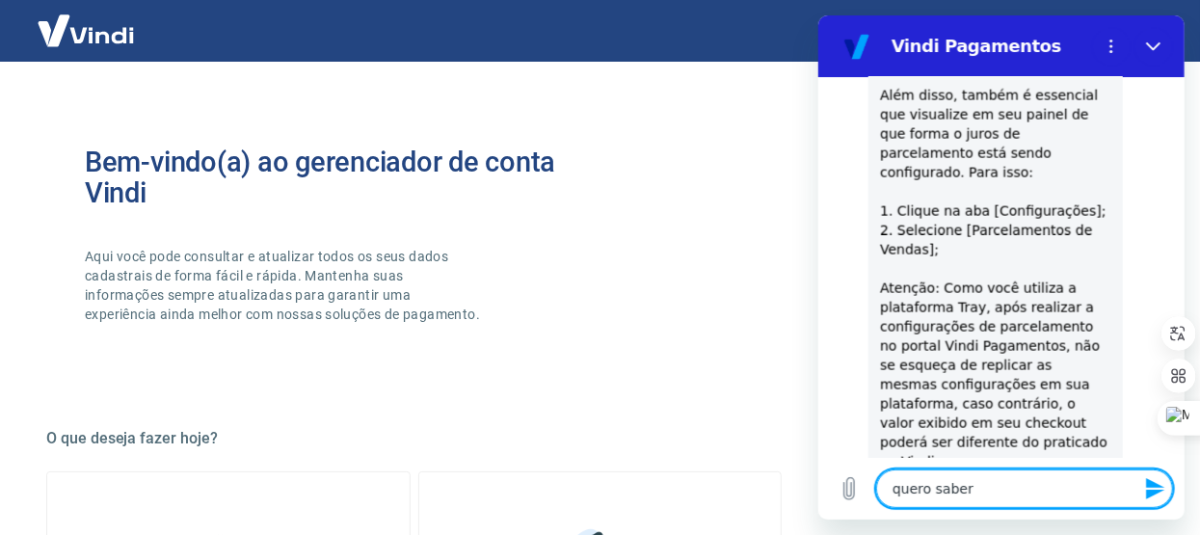
type textarea "quero saber p"
type textarea "x"
type textarea "quero saber po"
type textarea "x"
type textarea "quero saber por"
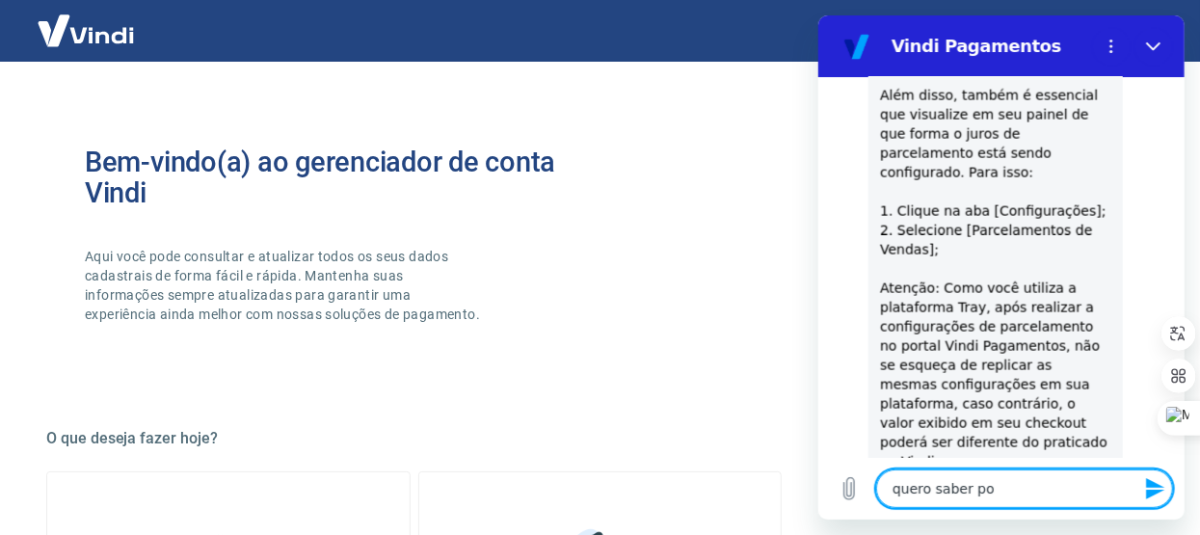
type textarea "x"
type textarea "quero saber porq"
type textarea "x"
type textarea "quero saber porqu"
type textarea "x"
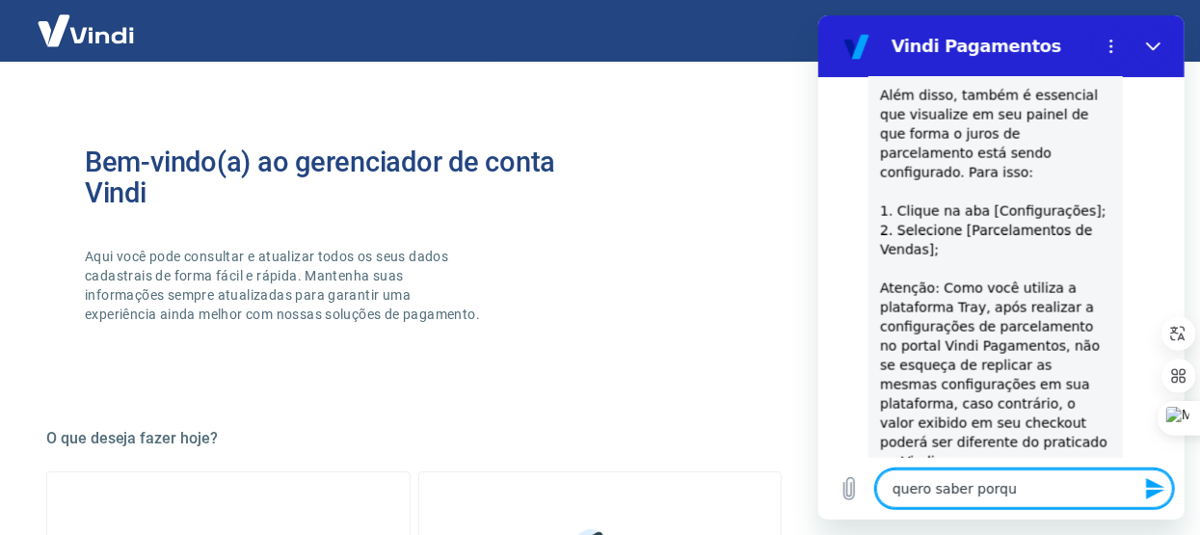
type textarea "quero saber porque"
type textarea "x"
type textarea "quero saber porque"
type textarea "x"
type textarea "quero saber porque o"
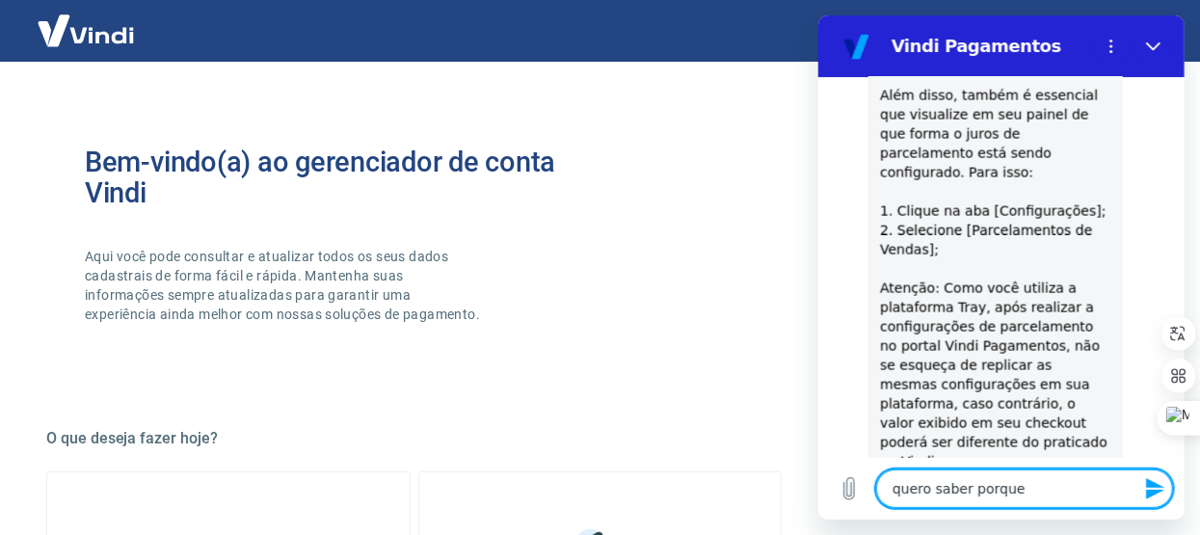
type textarea "x"
type textarea "quero saber porque o"
type textarea "x"
type textarea "quero saber porque o v"
type textarea "x"
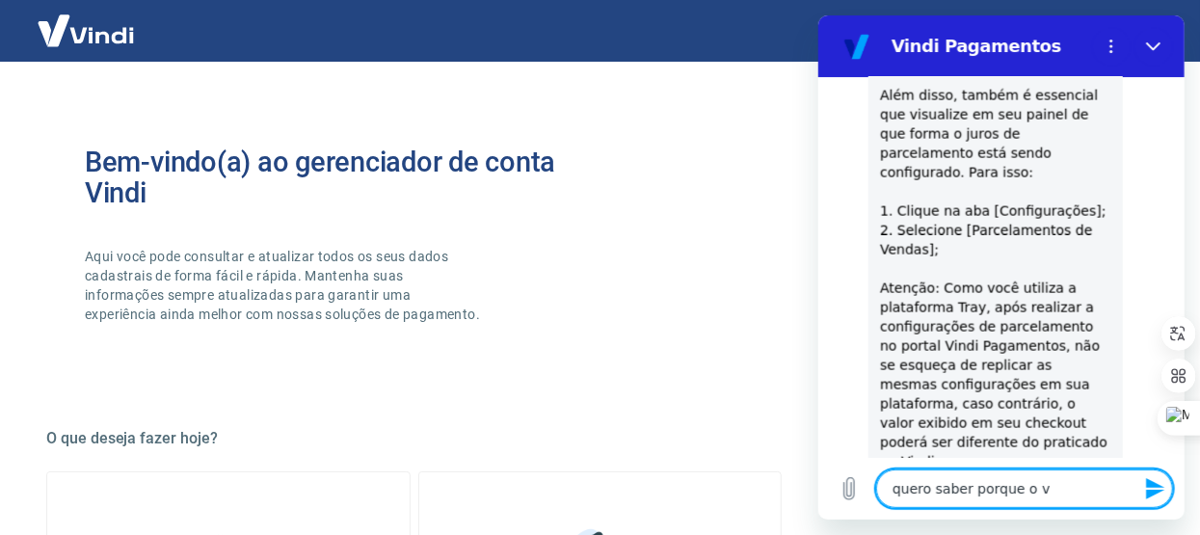
type textarea "quero saber porque o va"
type textarea "x"
type textarea "quero saber porque o val"
type textarea "x"
type textarea "quero saber porque o valo"
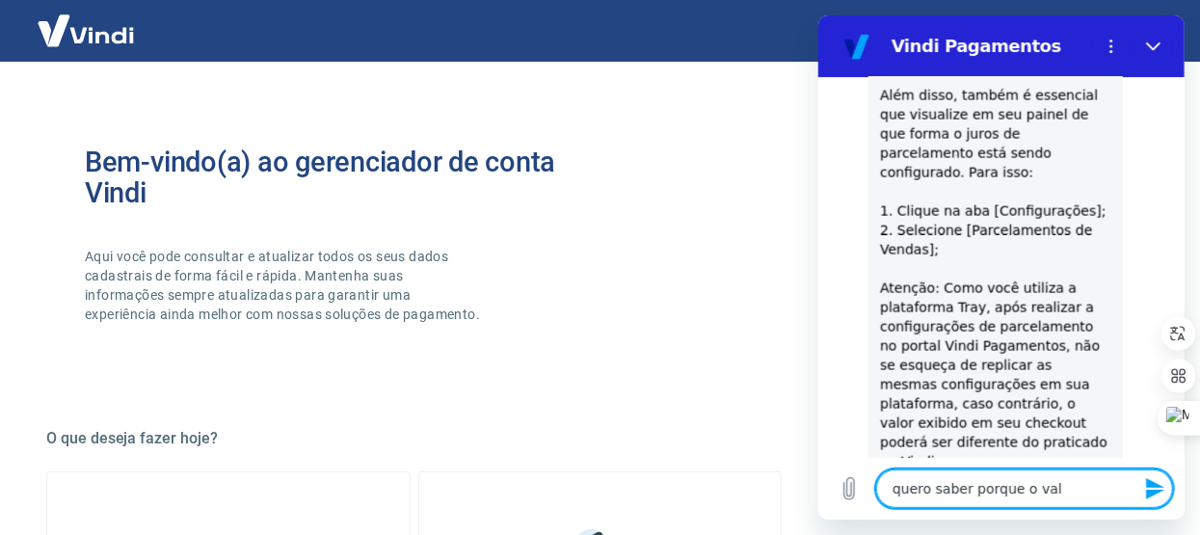
type textarea "x"
type textarea "quero saber porque o valor"
type textarea "x"
type textarea "quero saber porque o valor"
type textarea "x"
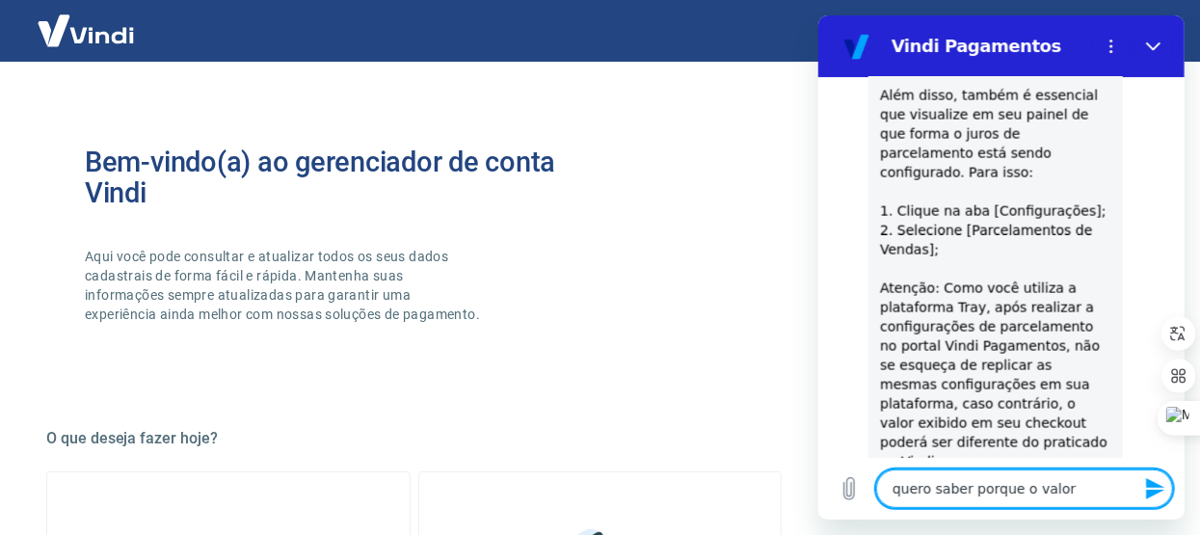
type textarea "quero saber porque o valor e"
type textarea "x"
type textarea "quero saber porque o valor eu"
type textarea "x"
type textarea "quero saber porque o valor e"
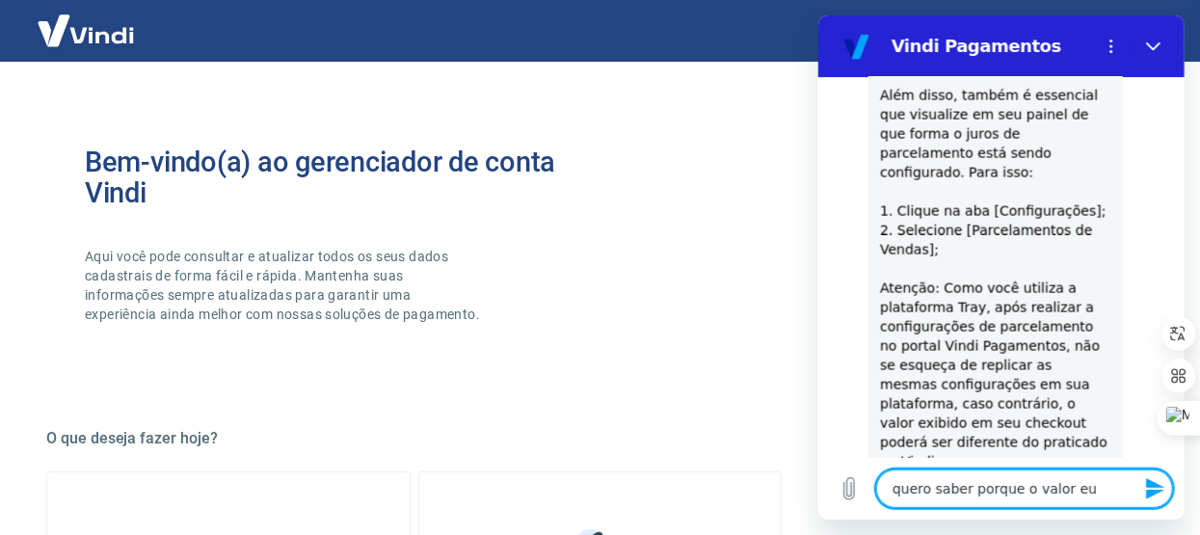
type textarea "x"
type textarea "quero saber porque o valor"
type textarea "x"
type textarea "quero saber porque o valor a"
type textarea "x"
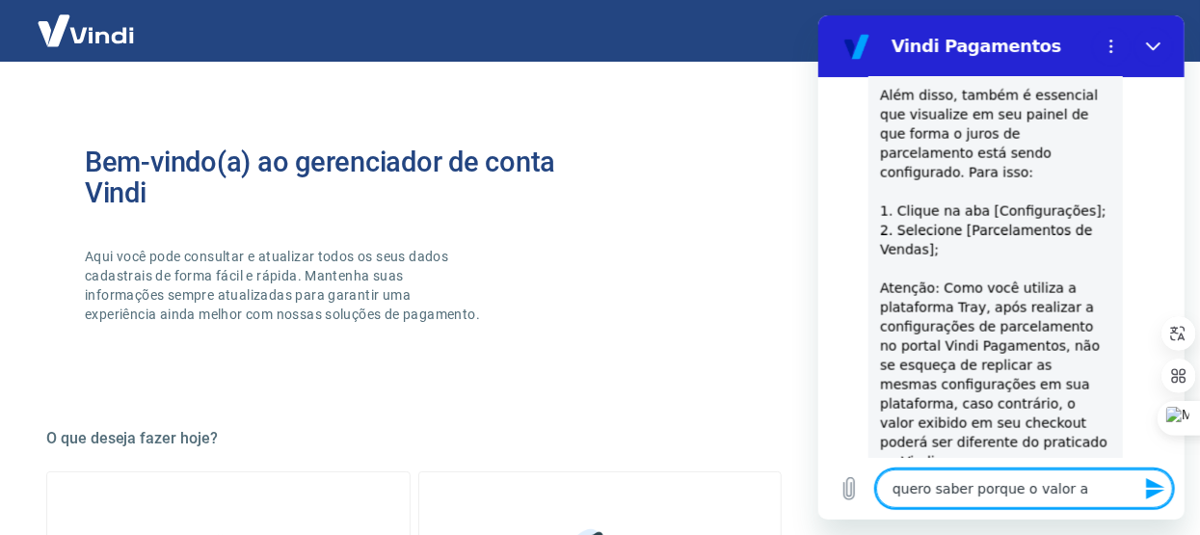
type textarea "quero saber porque o valor au"
type textarea "x"
type textarea "quero saber porque o valor aum"
type textarea "x"
type textarea "quero saber porque o valor aume"
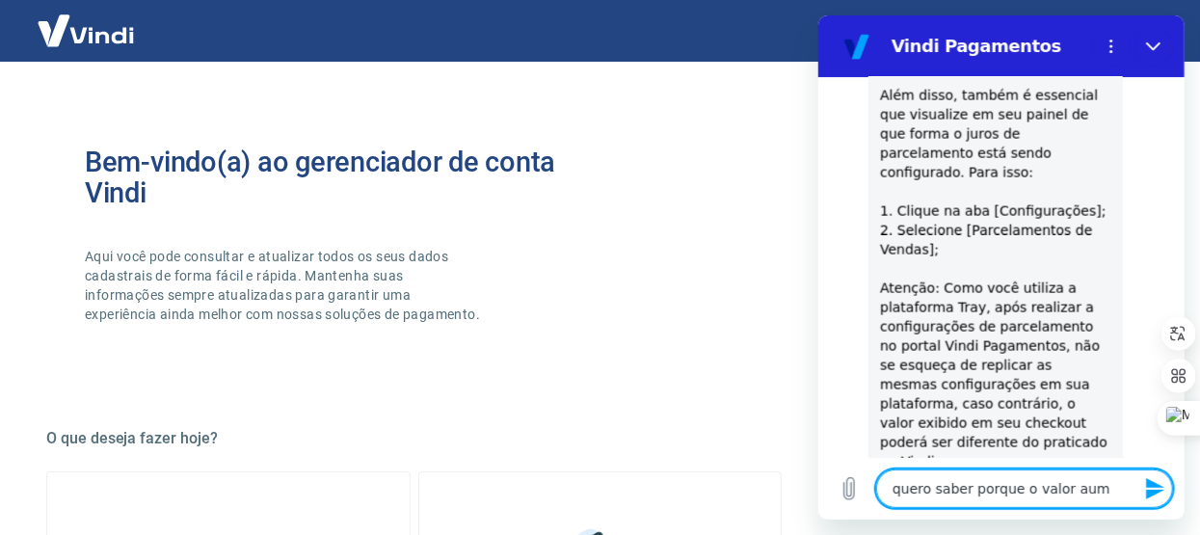
type textarea "x"
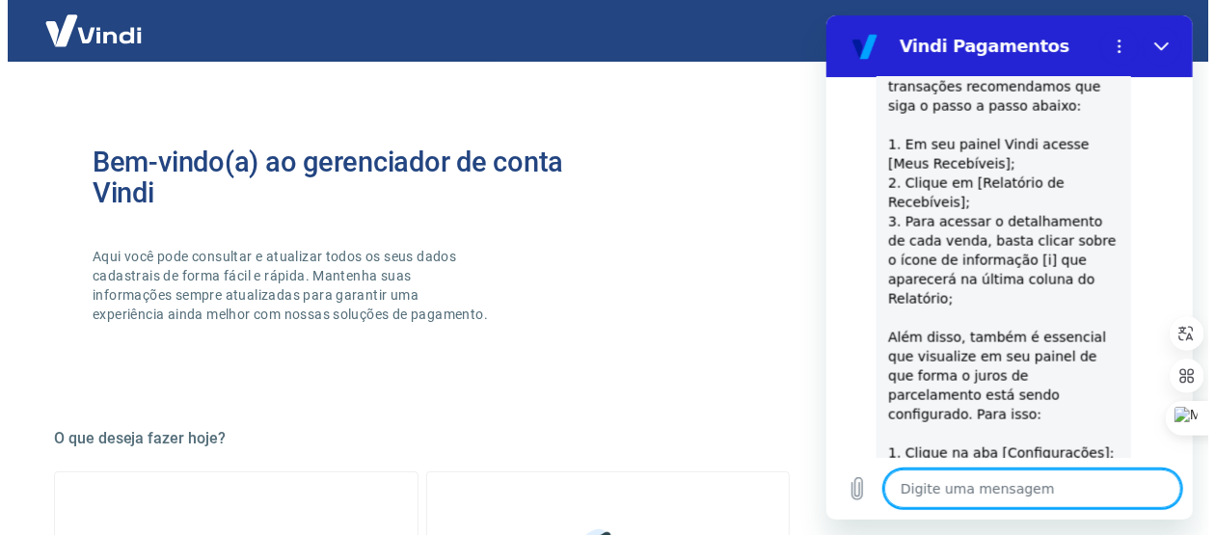
scroll to position [1388, 0]
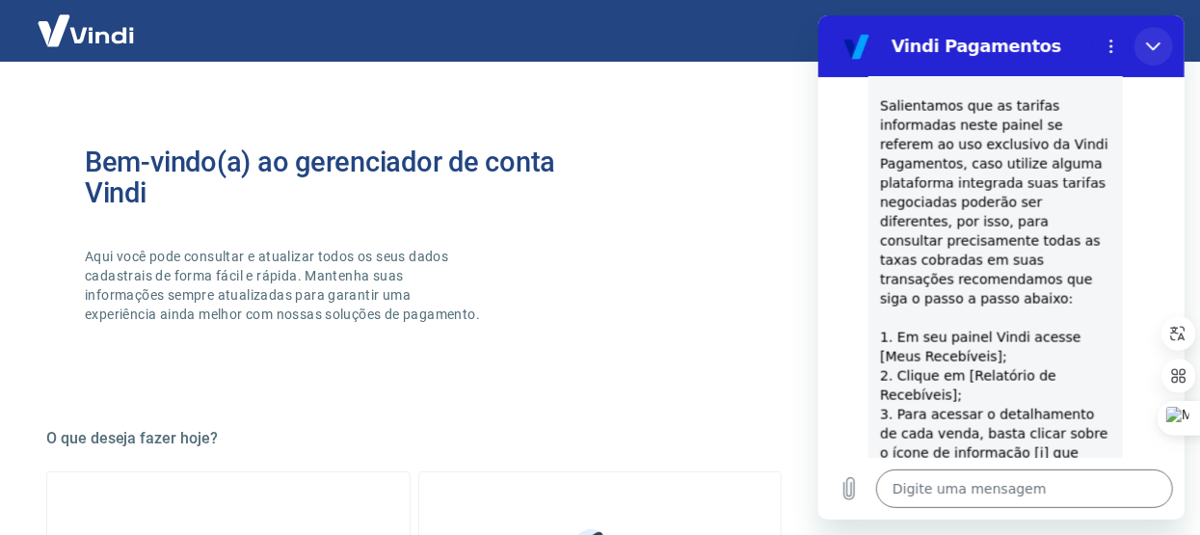
click at [1147, 40] on icon "Fechar" at bounding box center [1152, 46] width 15 height 15
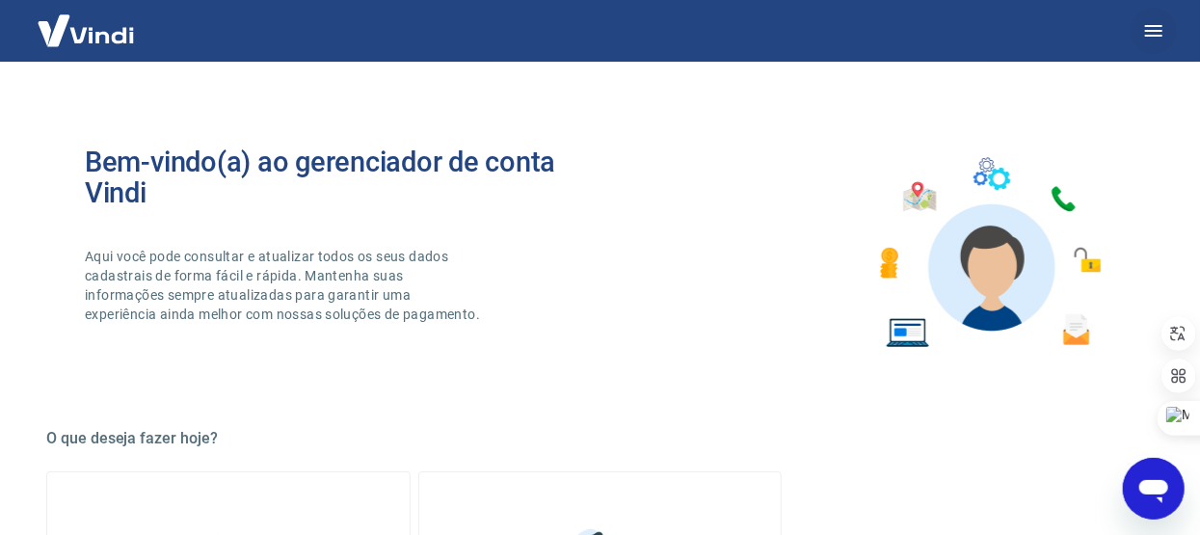
click at [1139, 29] on button "button" at bounding box center [1154, 31] width 46 height 46
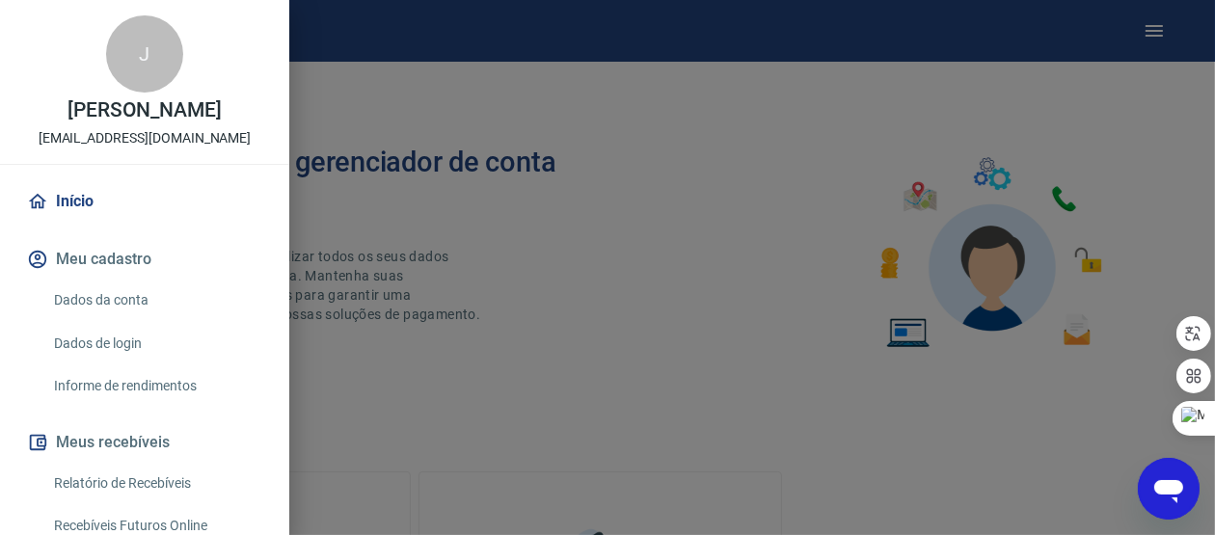
scroll to position [192, 0]
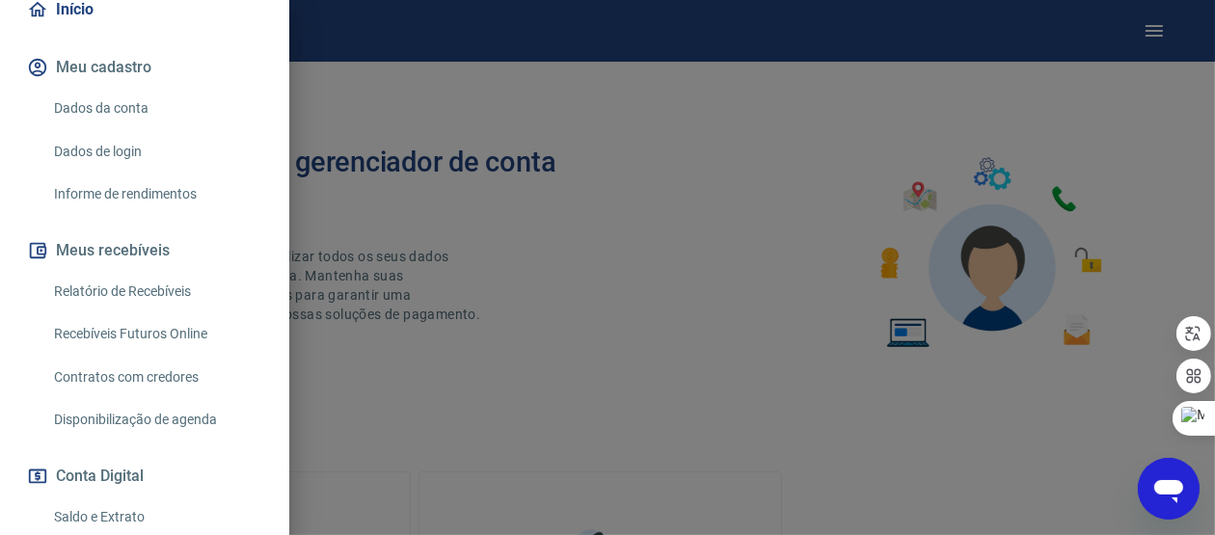
drag, startPoint x: 1052, startPoint y: 173, endPoint x: 1114, endPoint y: 286, distance: 129.4
click at [1050, 173] on div at bounding box center [607, 267] width 1215 height 535
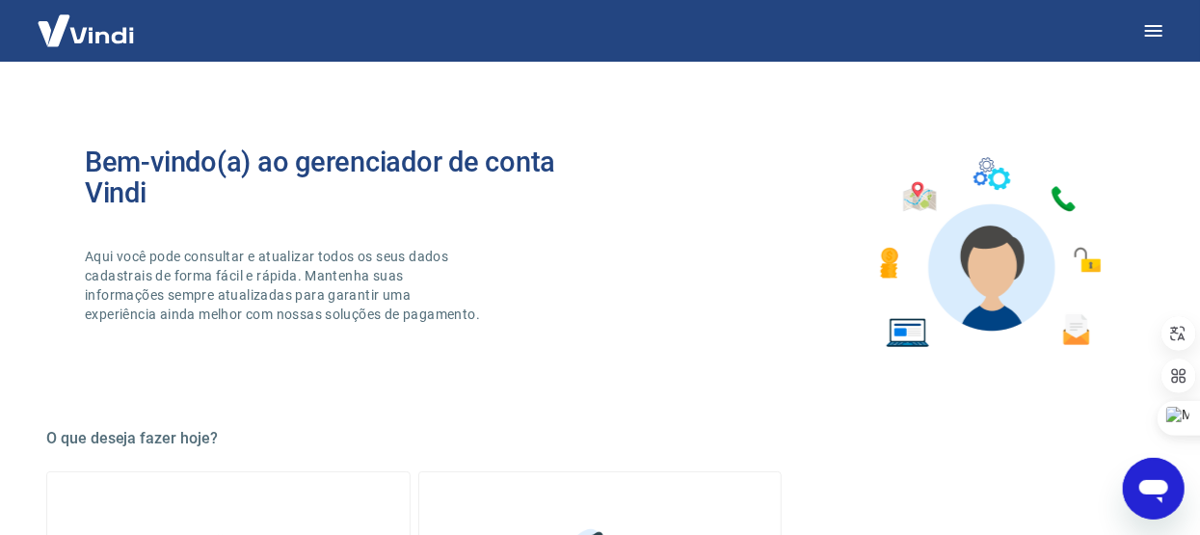
click at [1139, 473] on icon "Abrir janela de mensagens" at bounding box center [1153, 487] width 35 height 35
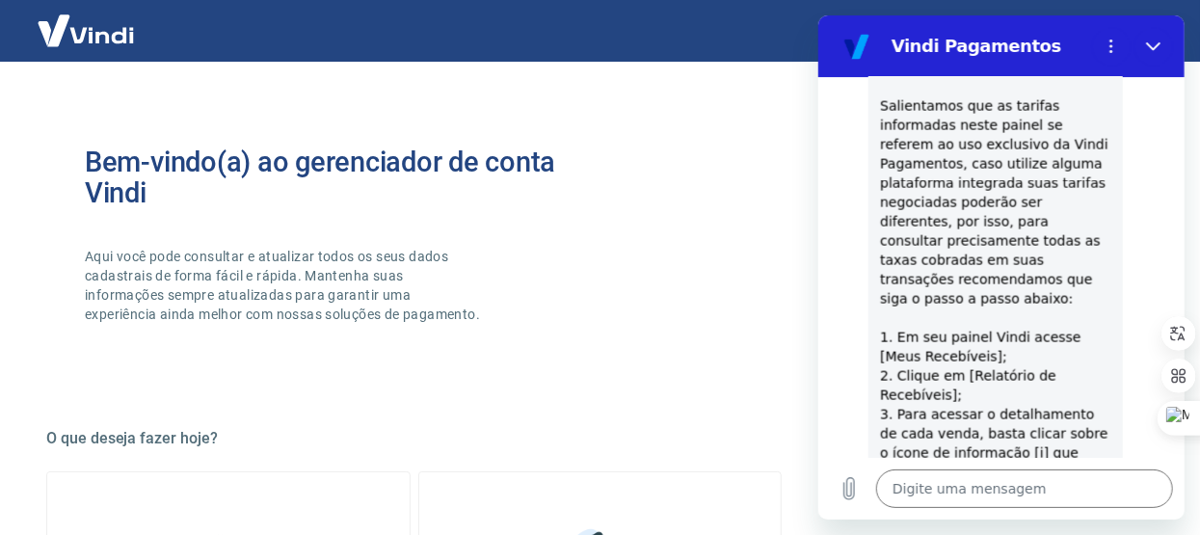
click at [480, 377] on div "Bem-vindo(a) ao gerenciador de conta Vindi Aqui você pode consultar e atualizar…" at bounding box center [600, 253] width 1108 height 275
click at [1166, 40] on button "Fechar" at bounding box center [1153, 46] width 39 height 39
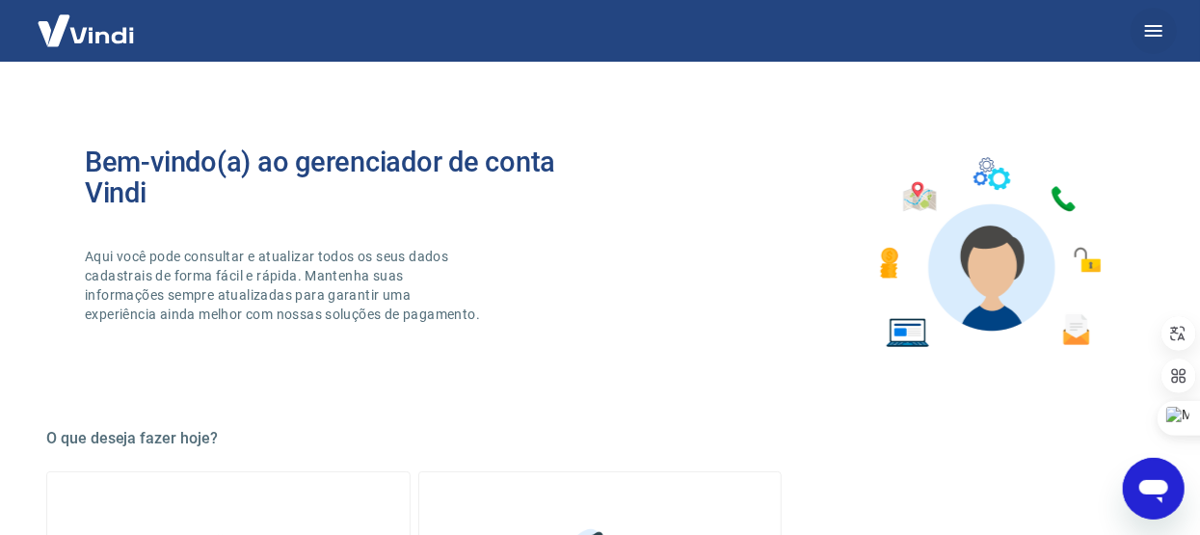
click at [1165, 34] on icon "button" at bounding box center [1153, 30] width 23 height 23
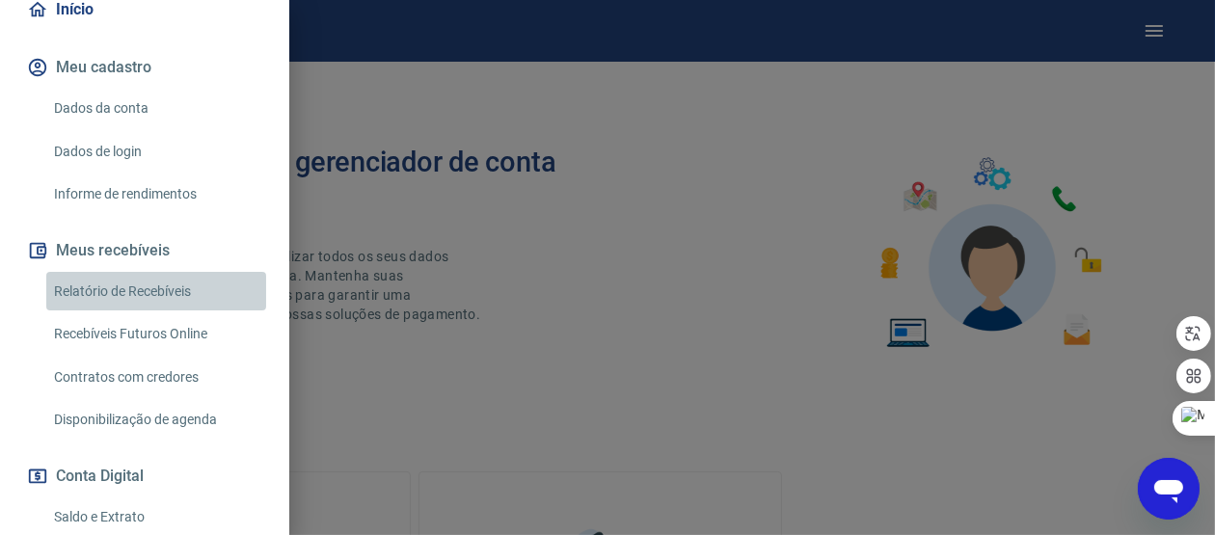
click at [202, 287] on link "Relatório de Recebíveis" at bounding box center [156, 292] width 220 height 40
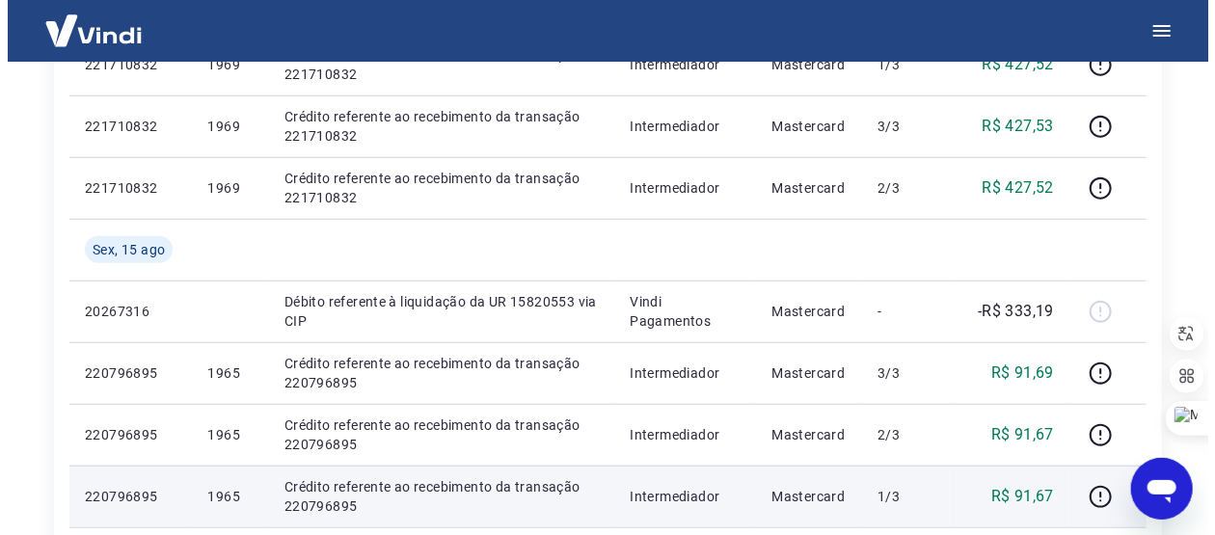
scroll to position [192, 0]
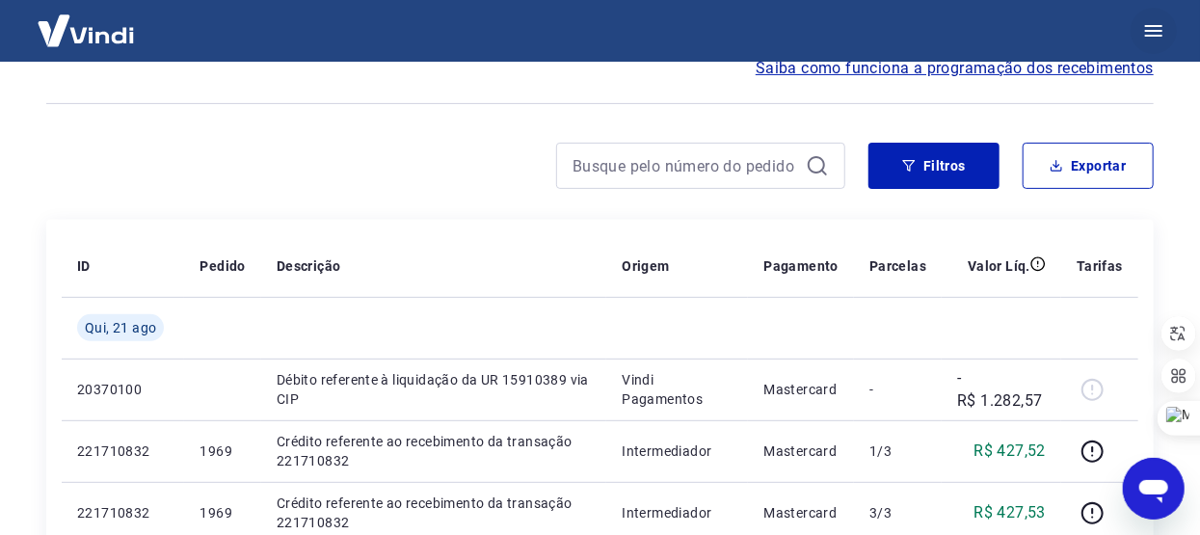
click at [1164, 15] on button "button" at bounding box center [1154, 31] width 46 height 46
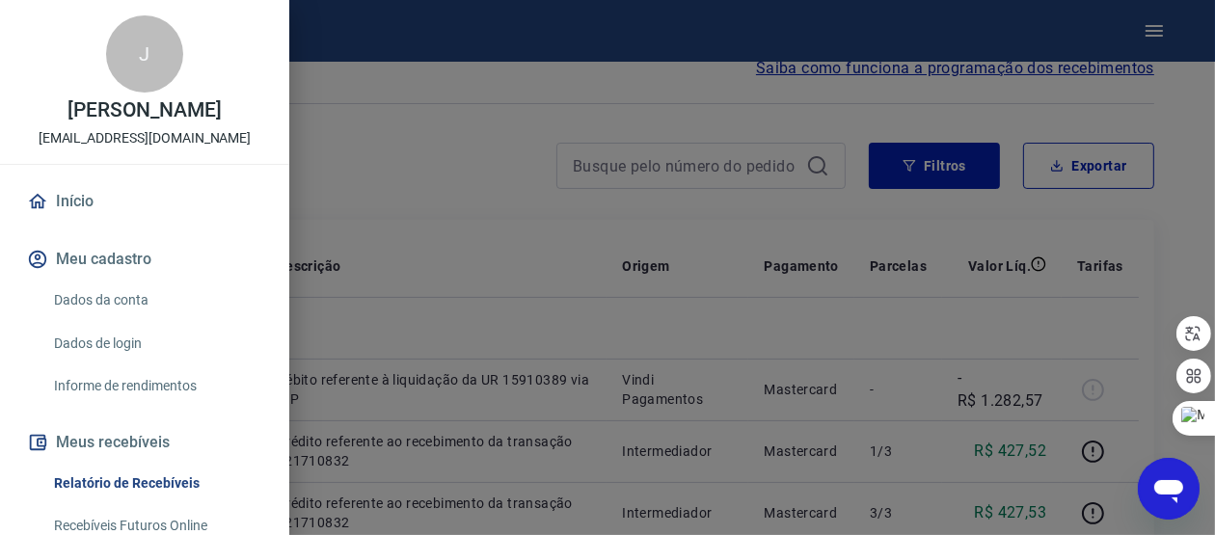
click at [1153, 482] on icon "Abrir janela de mensagens" at bounding box center [1167, 487] width 35 height 35
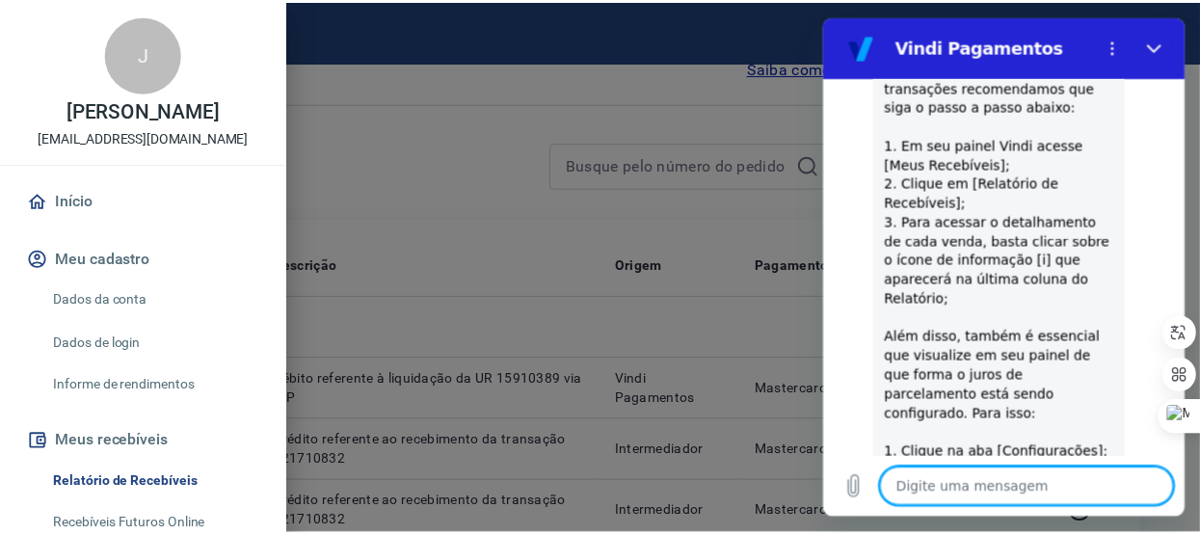
scroll to position [1678, 0]
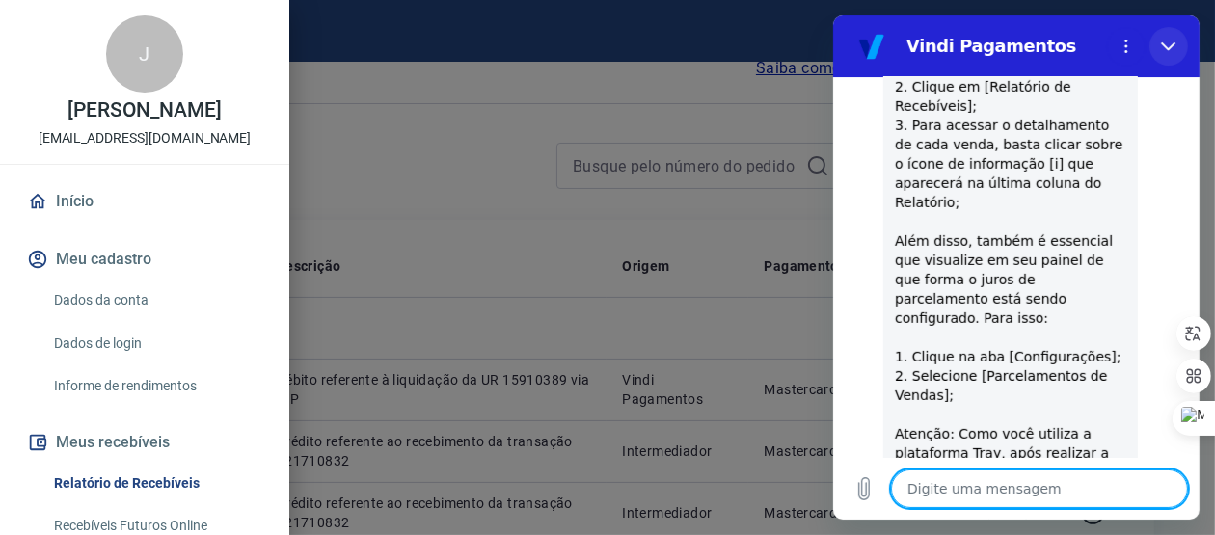
click at [1164, 37] on button "Fechar" at bounding box center [1167, 46] width 39 height 39
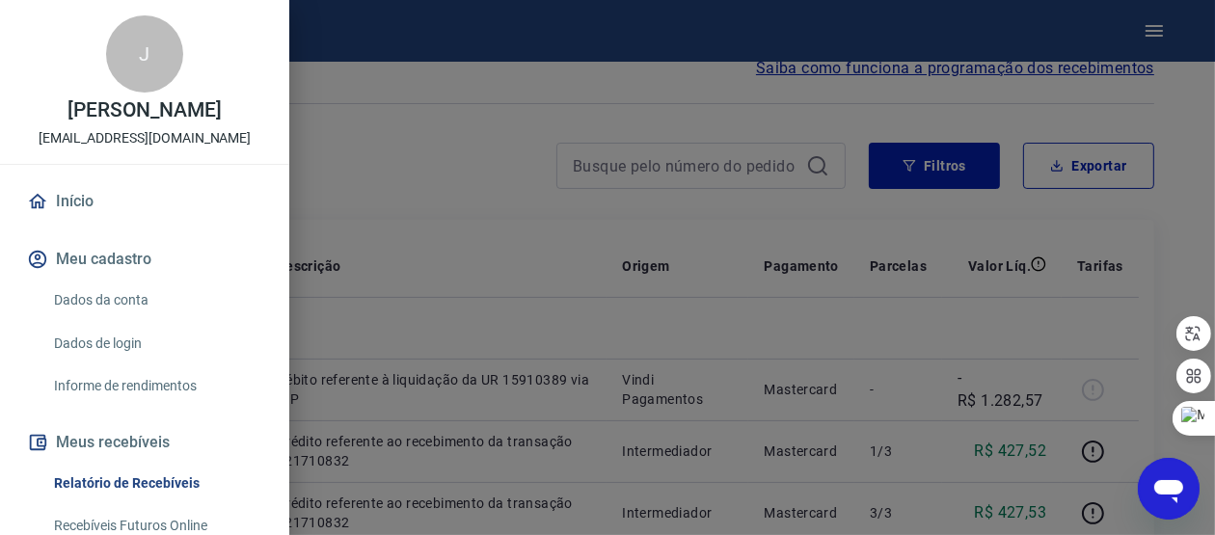
drag, startPoint x: 439, startPoint y: 218, endPoint x: 430, endPoint y: 141, distance: 77.6
click at [440, 218] on div at bounding box center [607, 267] width 1215 height 535
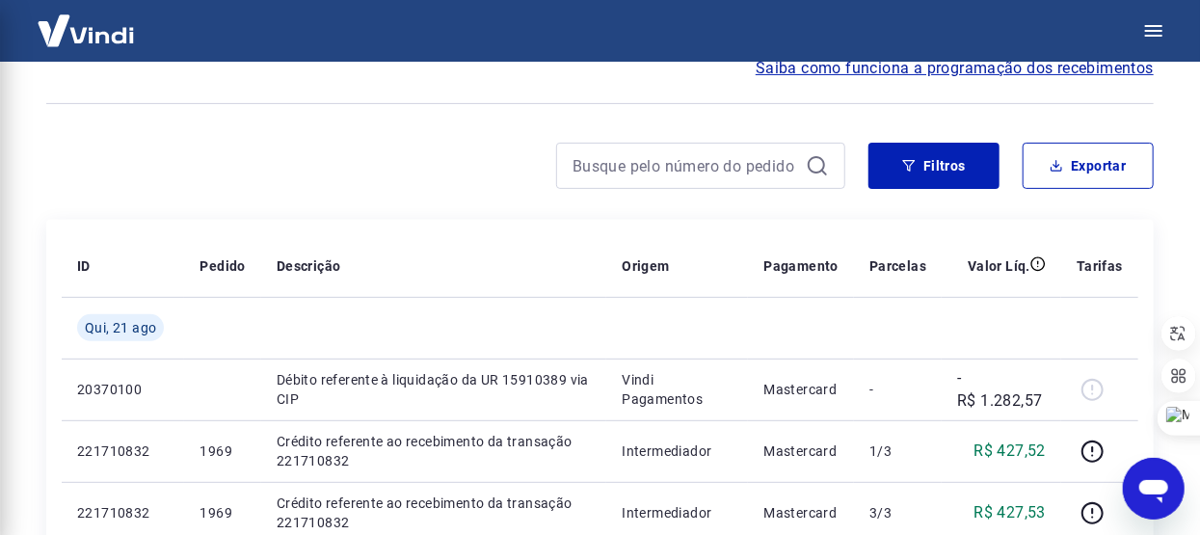
click at [430, 141] on div at bounding box center [600, 267] width 1200 height 535
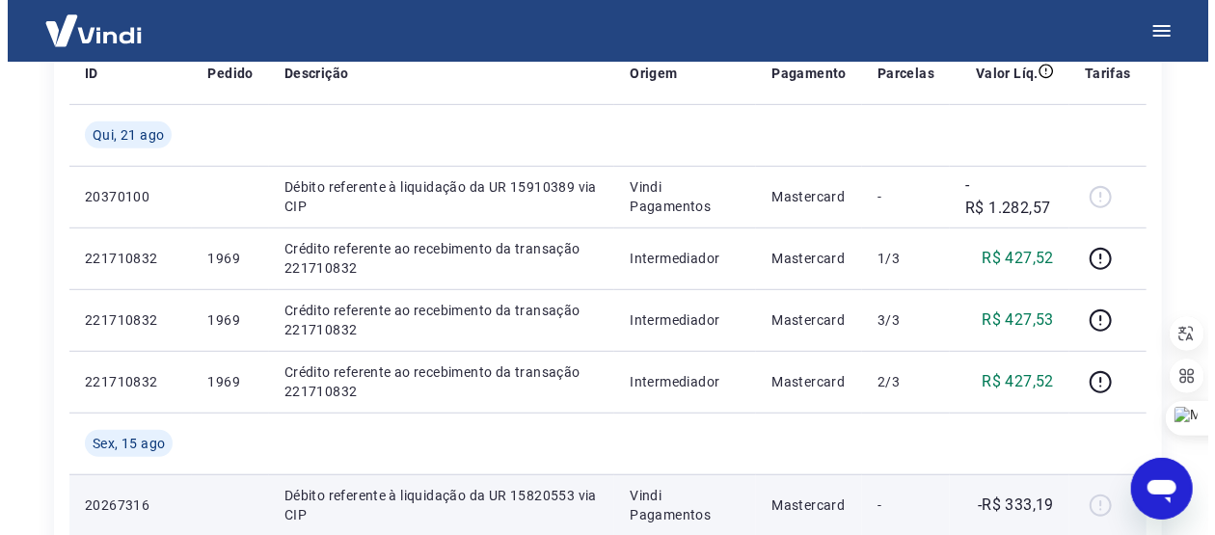
scroll to position [0, 0]
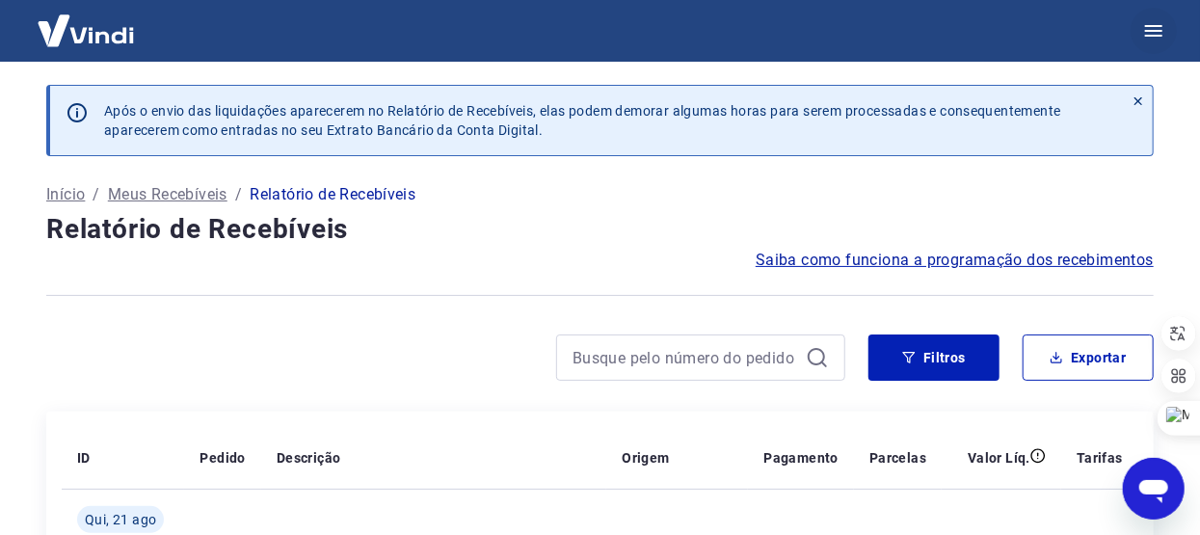
click at [1158, 27] on icon "button" at bounding box center [1153, 30] width 23 height 23
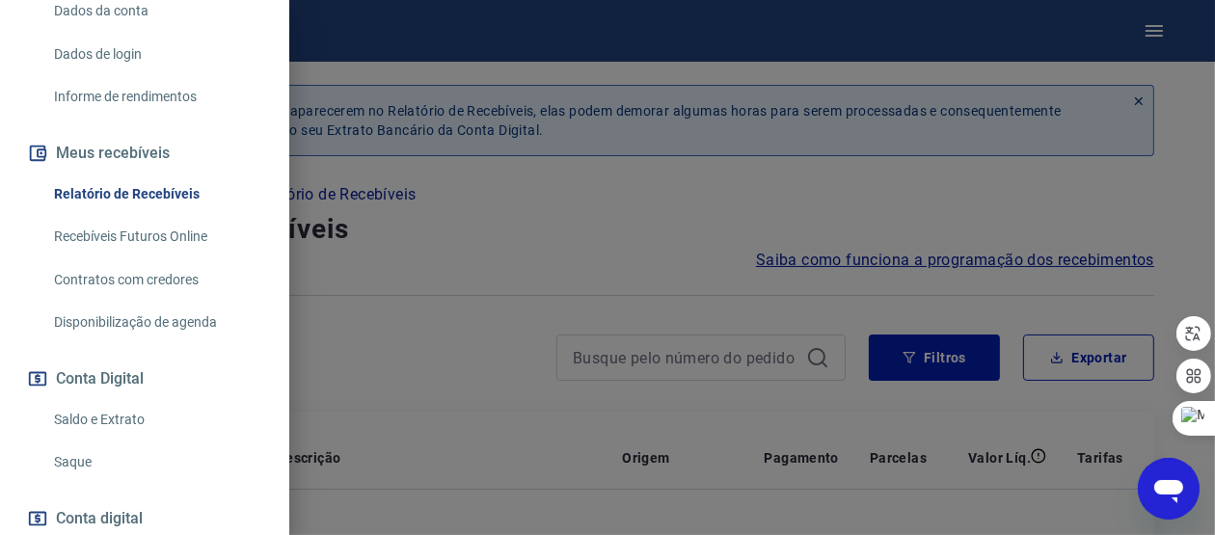
scroll to position [467, 0]
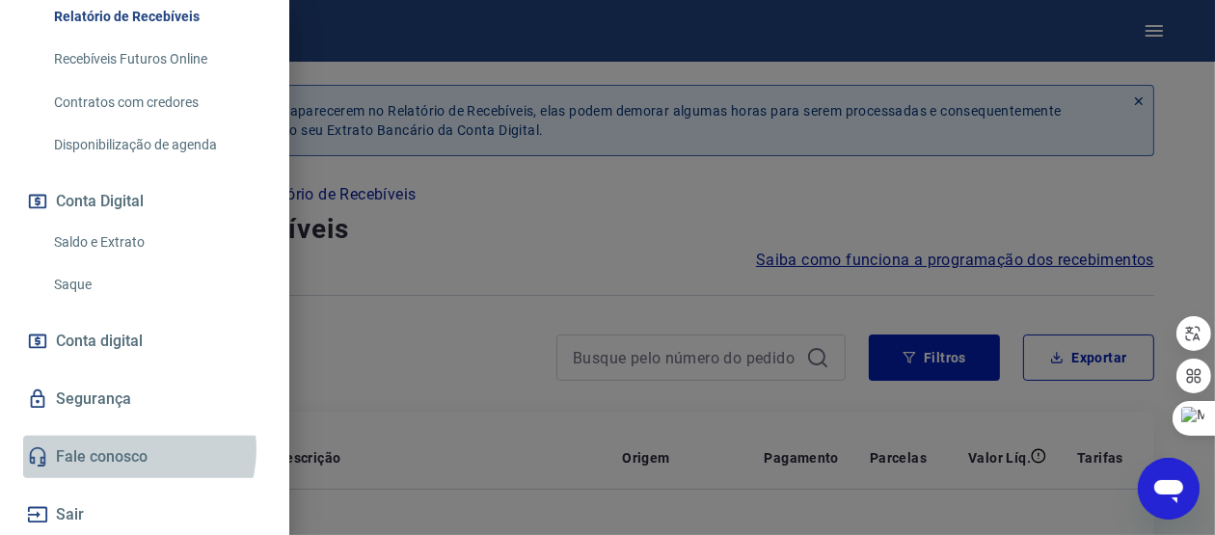
click at [133, 449] on link "Fale conosco" at bounding box center [144, 457] width 243 height 42
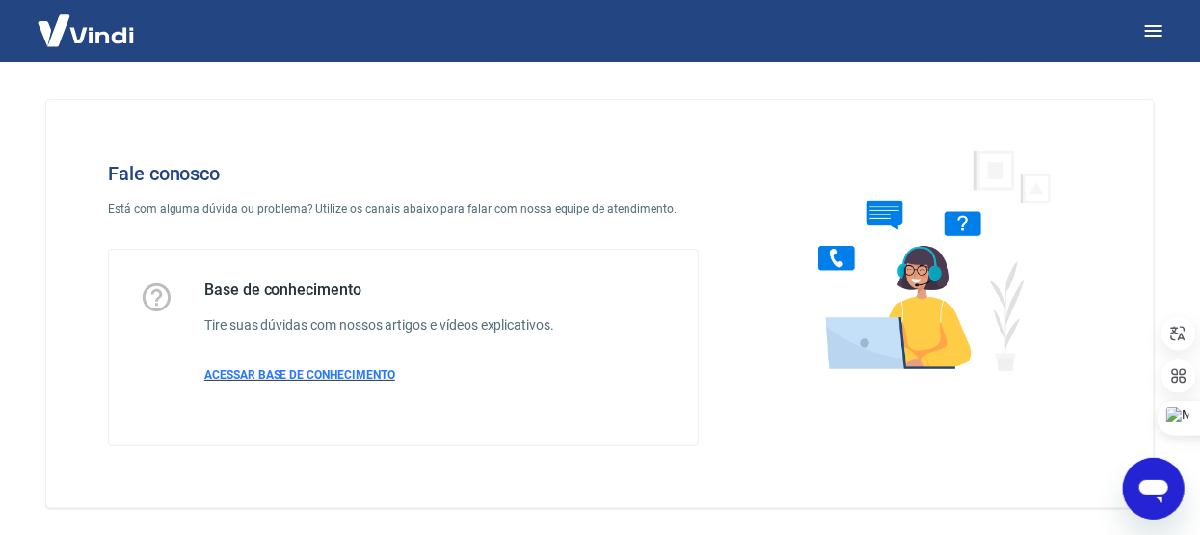
click at [337, 375] on span "ACESSAR BASE DE CONHECIMENTO" at bounding box center [299, 374] width 191 height 13
click at [1137, 37] on button "button" at bounding box center [1154, 31] width 46 height 46
click at [1154, 37] on icon "button" at bounding box center [1153, 30] width 23 height 23
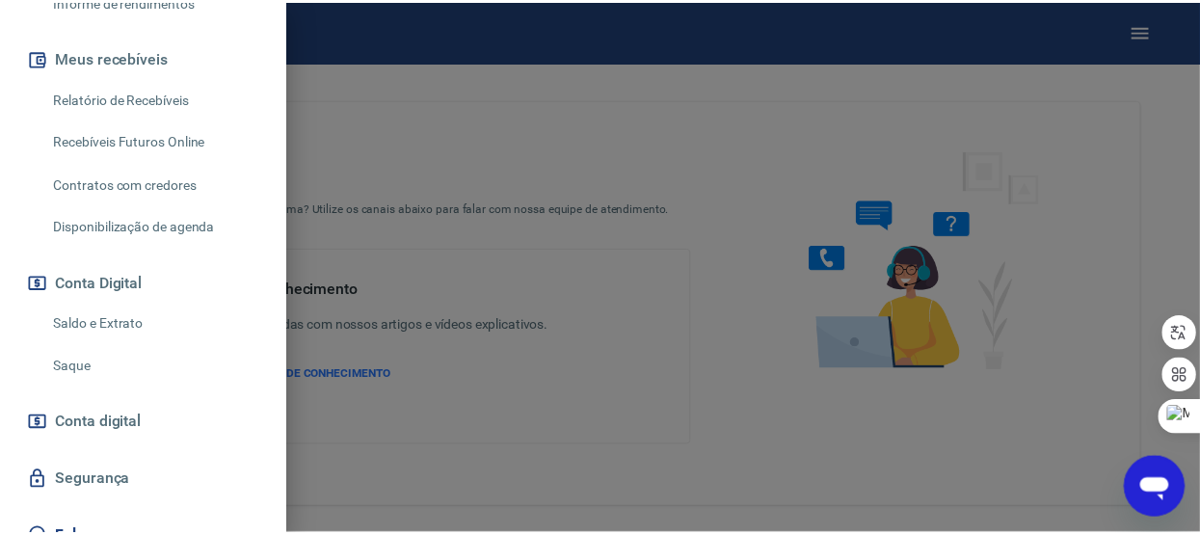
scroll to position [467, 0]
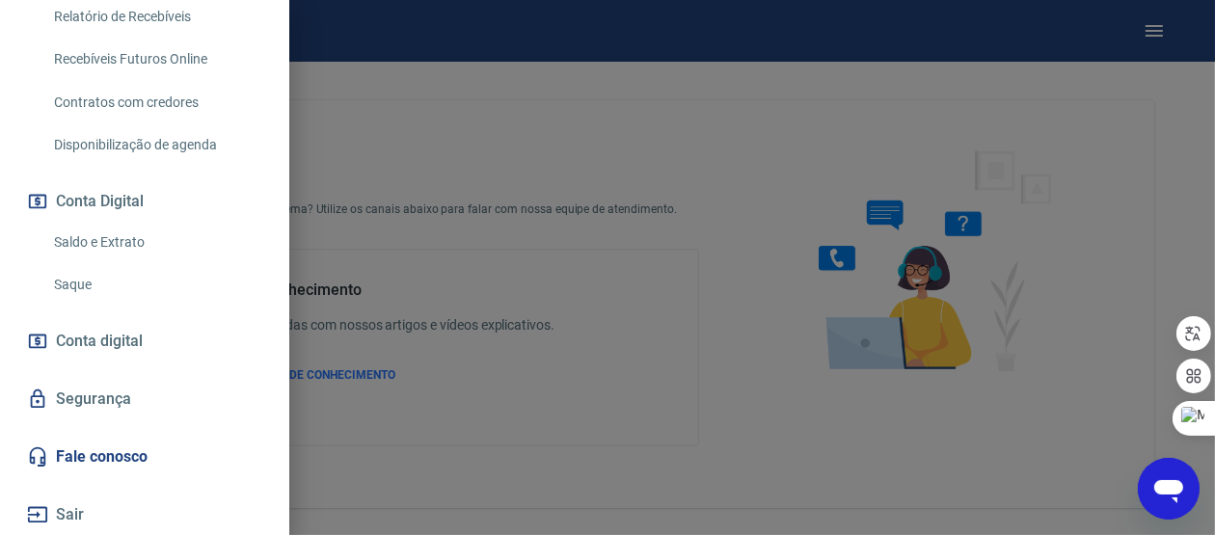
click at [145, 451] on link "Fale conosco" at bounding box center [144, 457] width 243 height 42
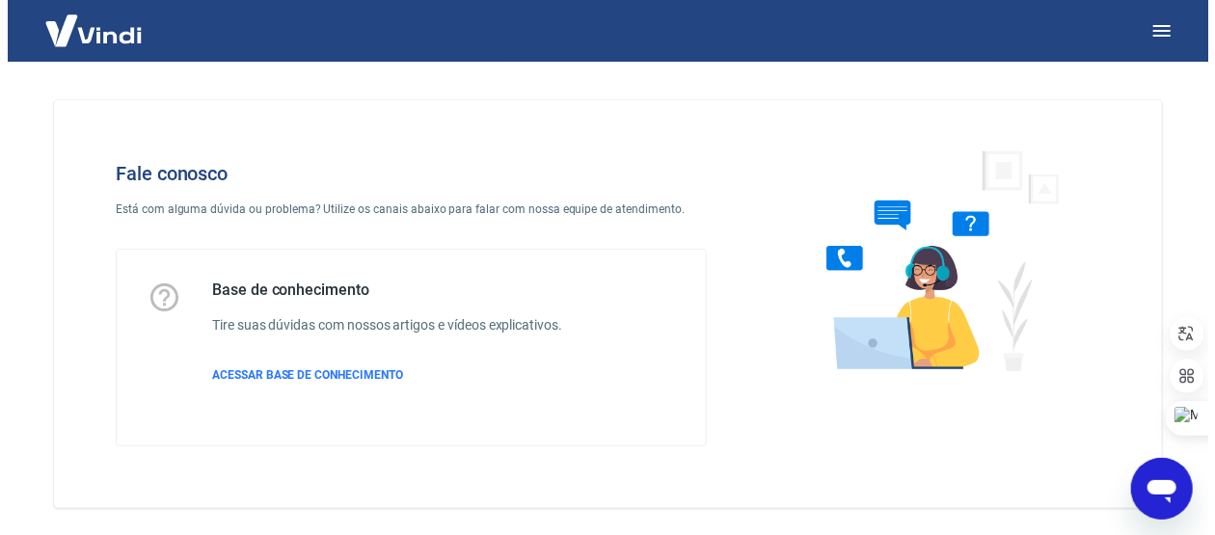
scroll to position [78, 0]
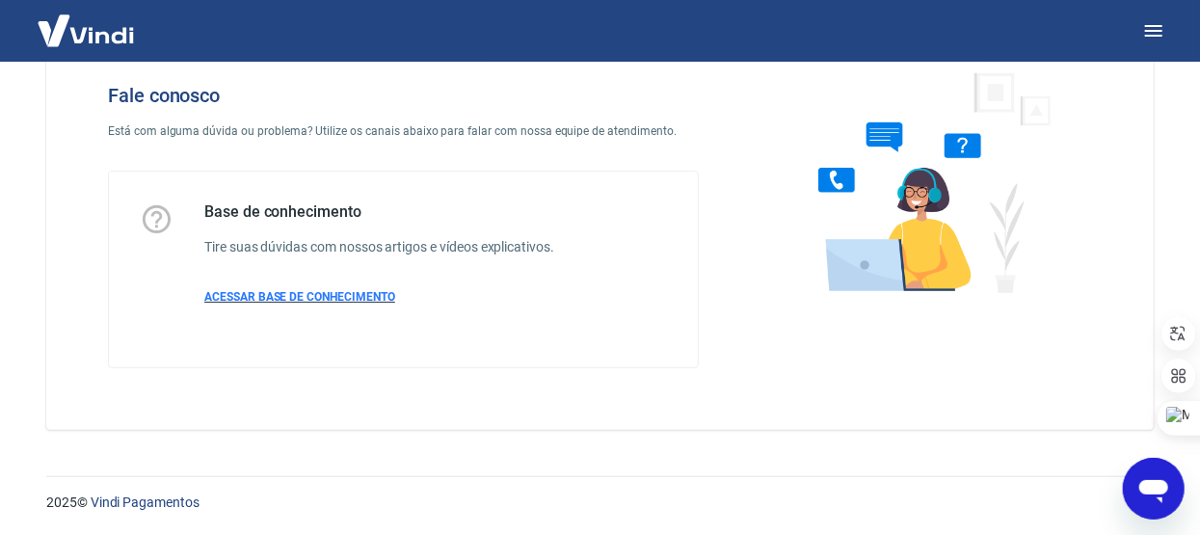
click at [325, 288] on p "ACESSAR BASE DE CONHECIMENTO" at bounding box center [379, 296] width 350 height 17
click at [297, 292] on span "ACESSAR BASE DE CONHECIMENTO" at bounding box center [299, 296] width 191 height 13
click at [1165, 35] on icon "button" at bounding box center [1153, 30] width 23 height 23
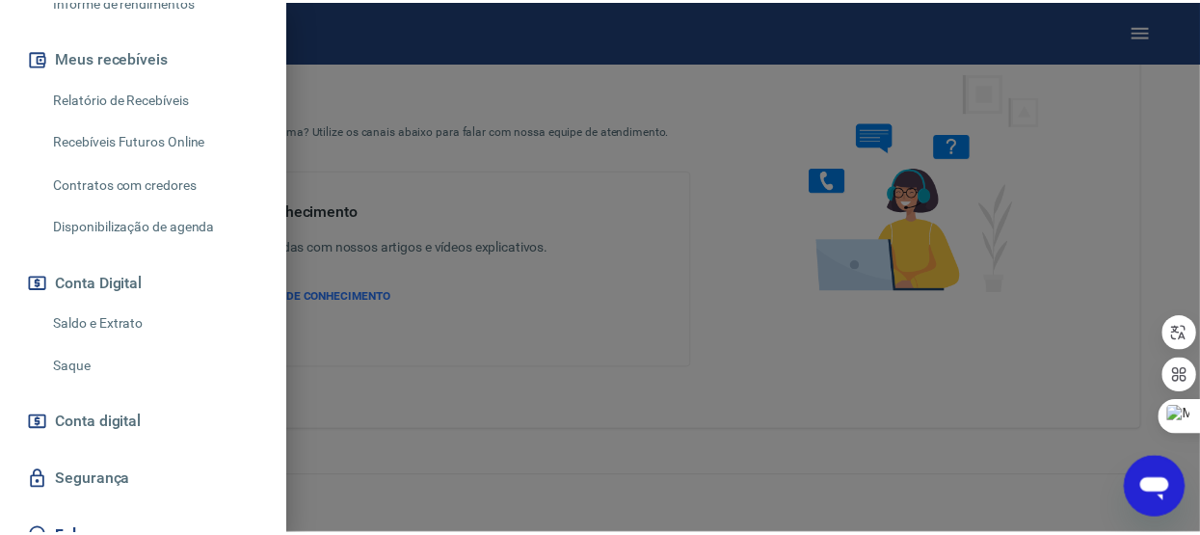
scroll to position [467, 0]
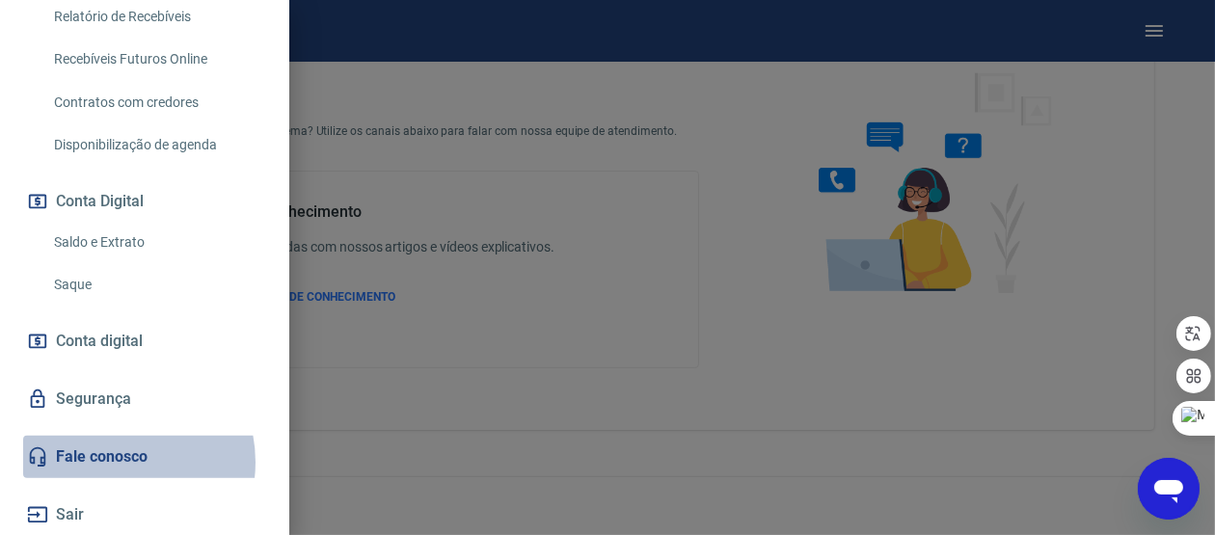
click at [108, 462] on link "Fale conosco" at bounding box center [144, 457] width 243 height 42
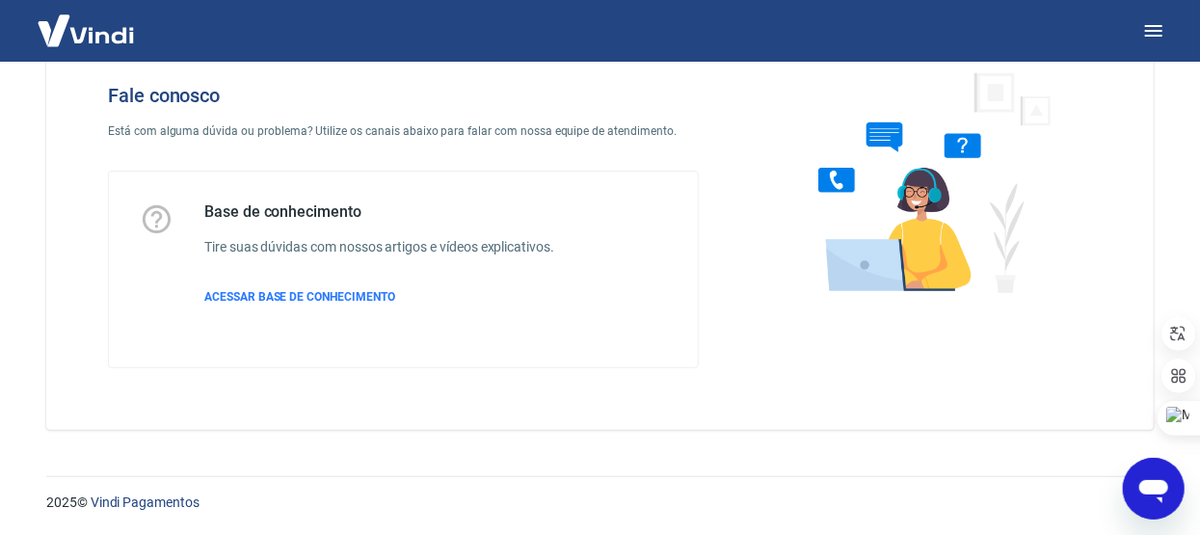
click at [343, 305] on div "Base de conhecimento Tire suas dúvidas com nossos artigos e vídeos explicativos…" at bounding box center [379, 269] width 350 height 134
click at [351, 303] on p "ACESSAR BASE DE CONHECIMENTO" at bounding box center [379, 296] width 350 height 17
